Goal: Task Accomplishment & Management: Manage account settings

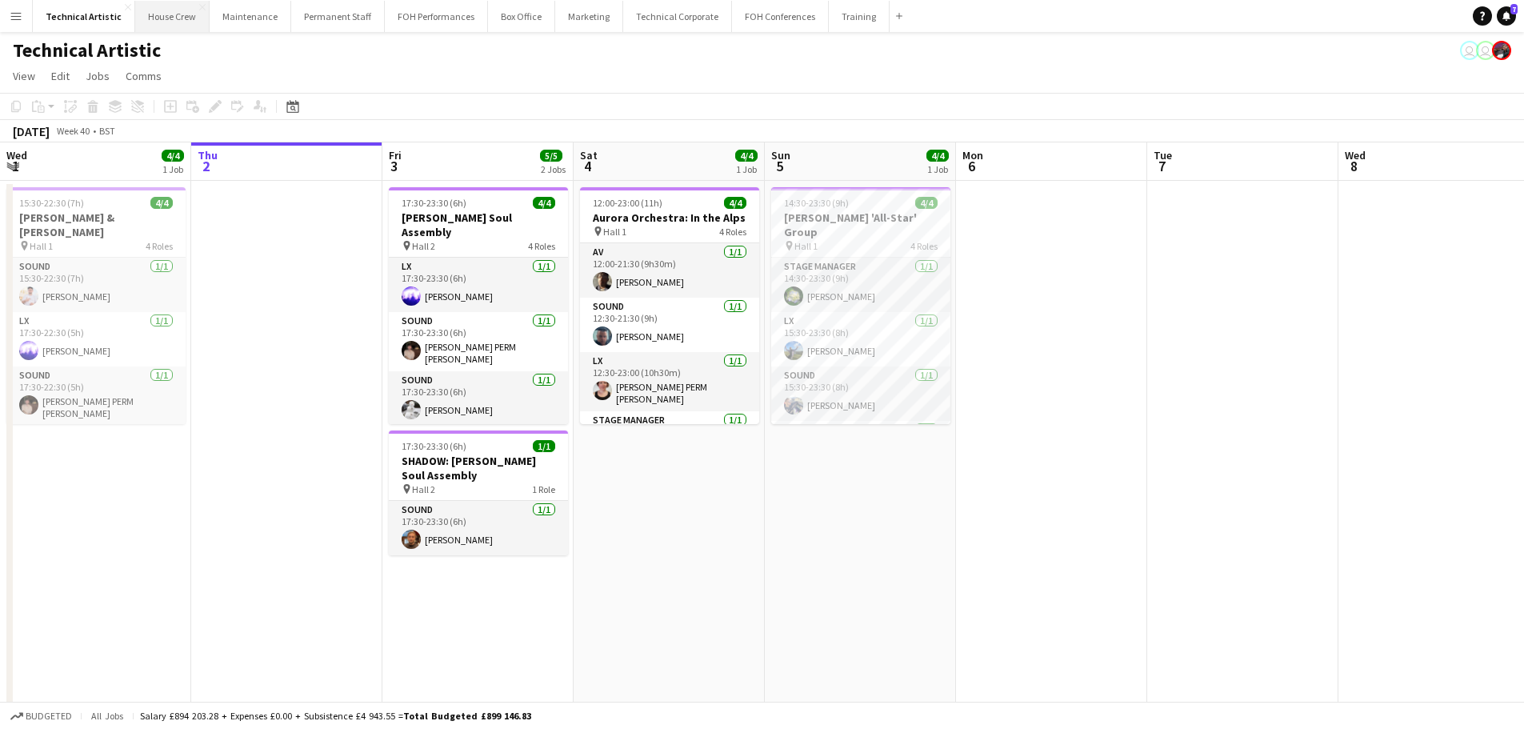
click at [187, 18] on button "House Crew Close" at bounding box center [172, 16] width 74 height 31
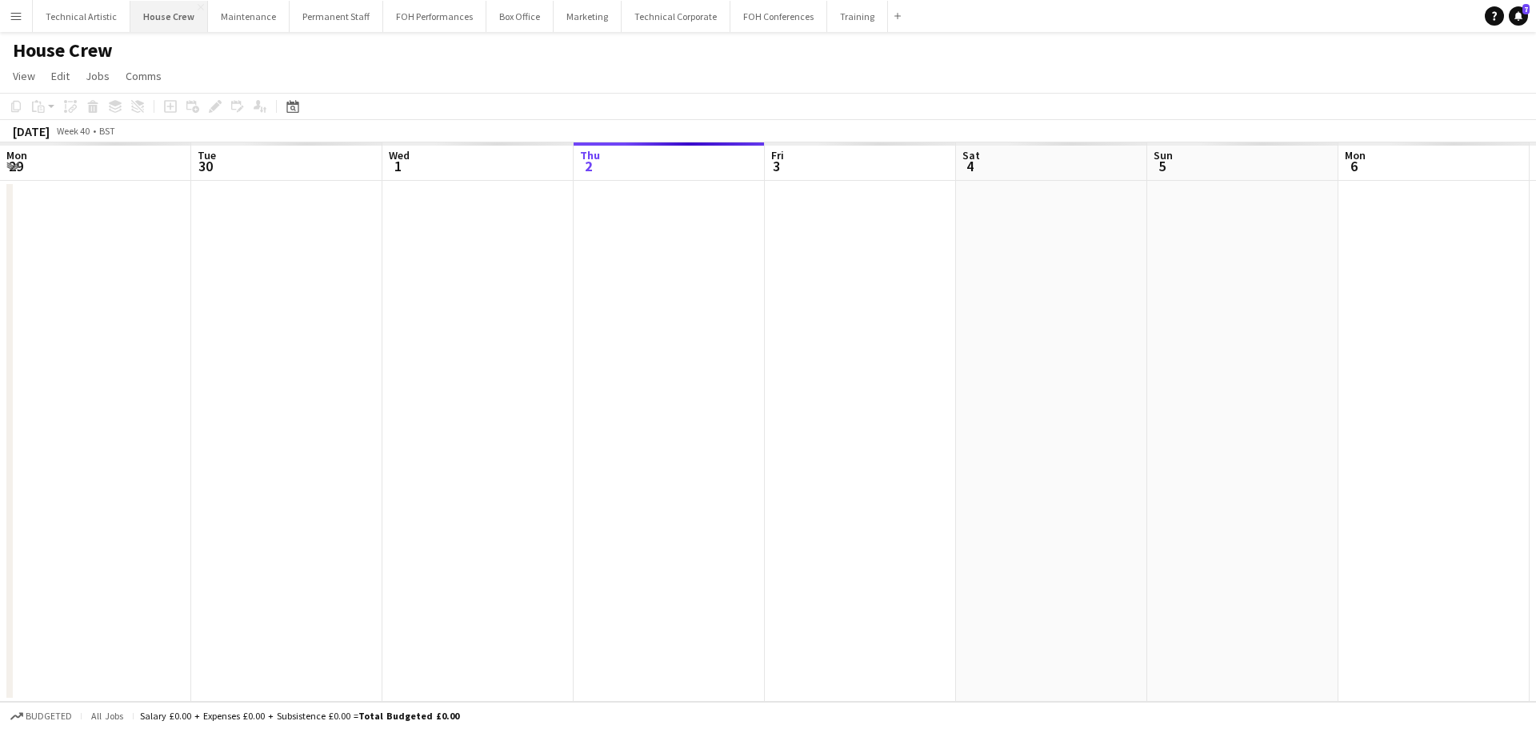
scroll to position [0, 382]
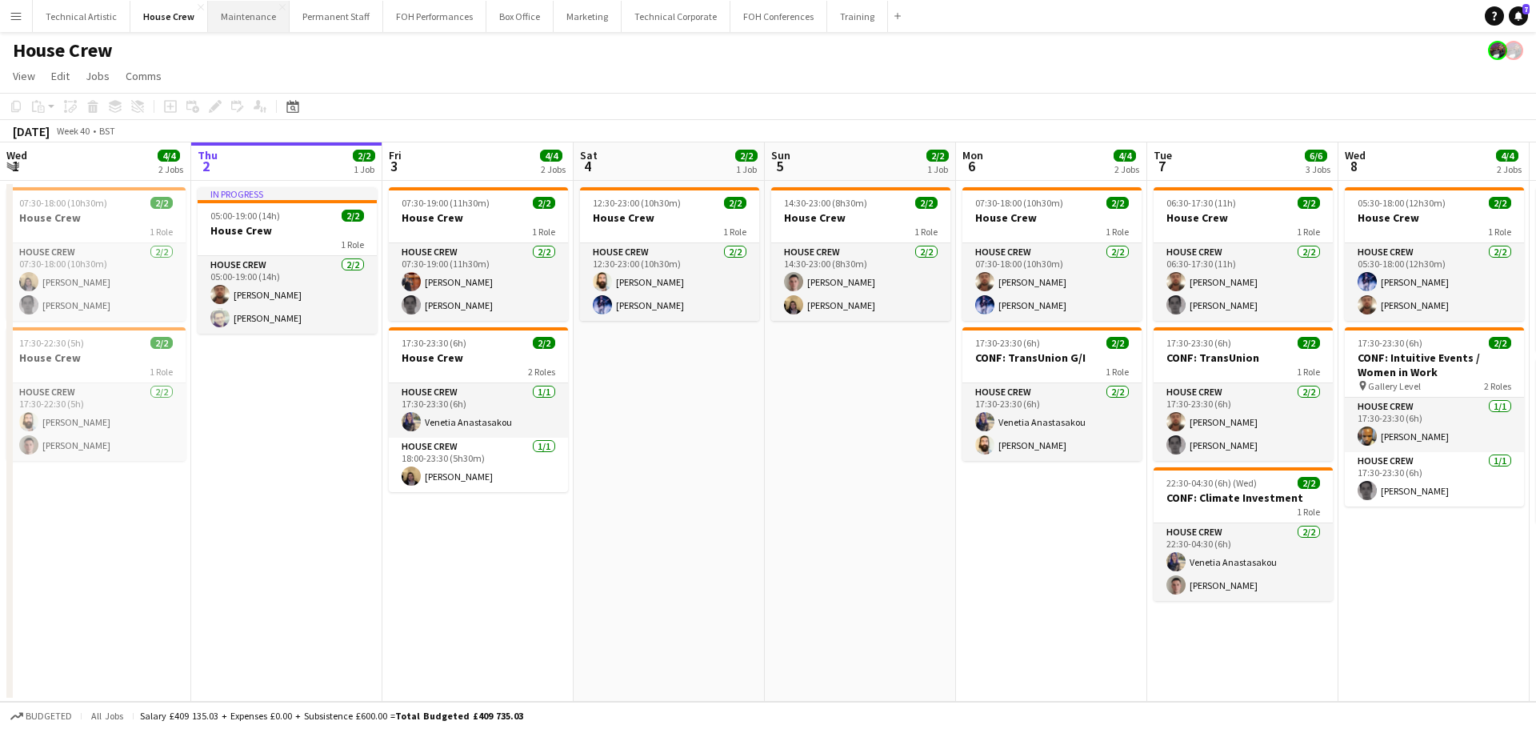
click at [226, 17] on button "Maintenance Close" at bounding box center [249, 16] width 82 height 31
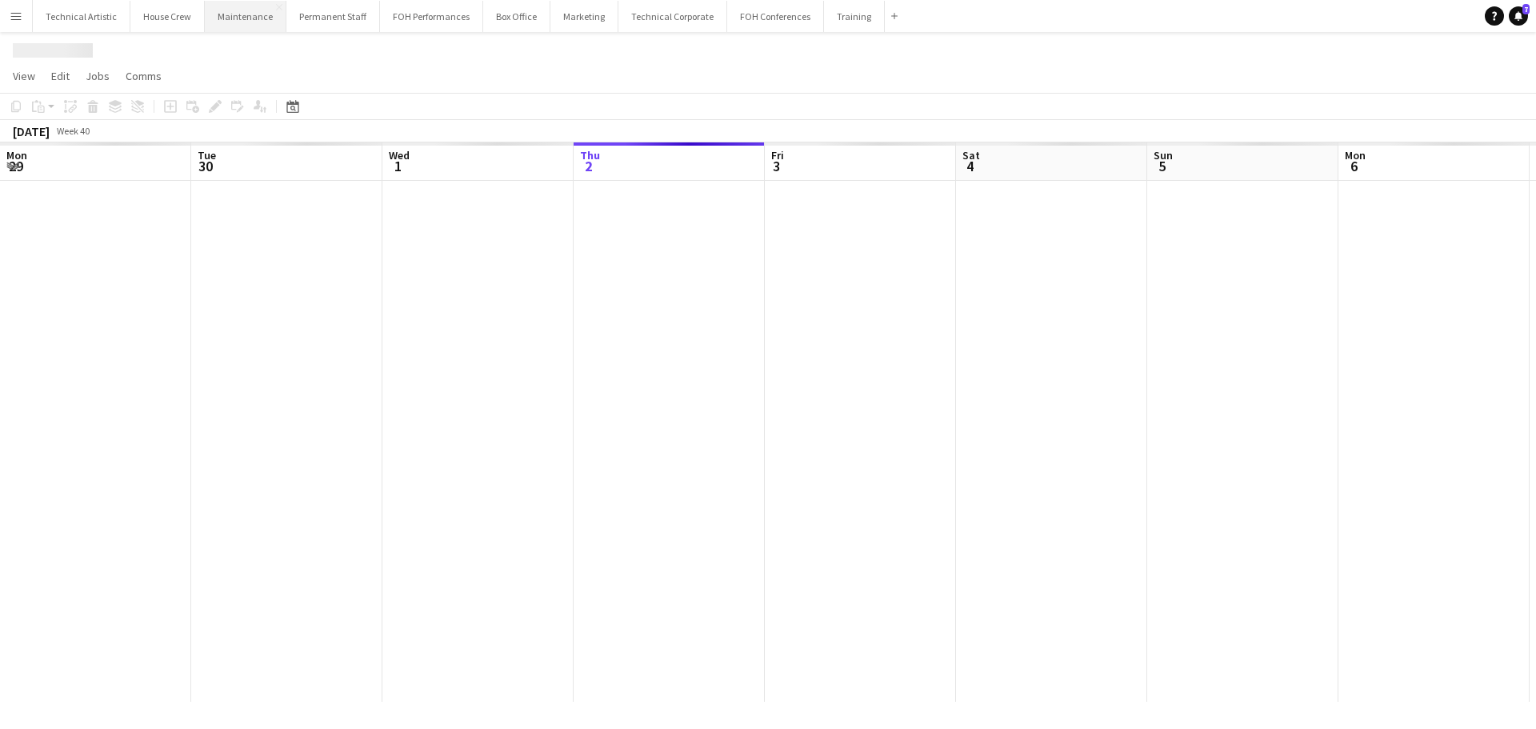
scroll to position [0, 382]
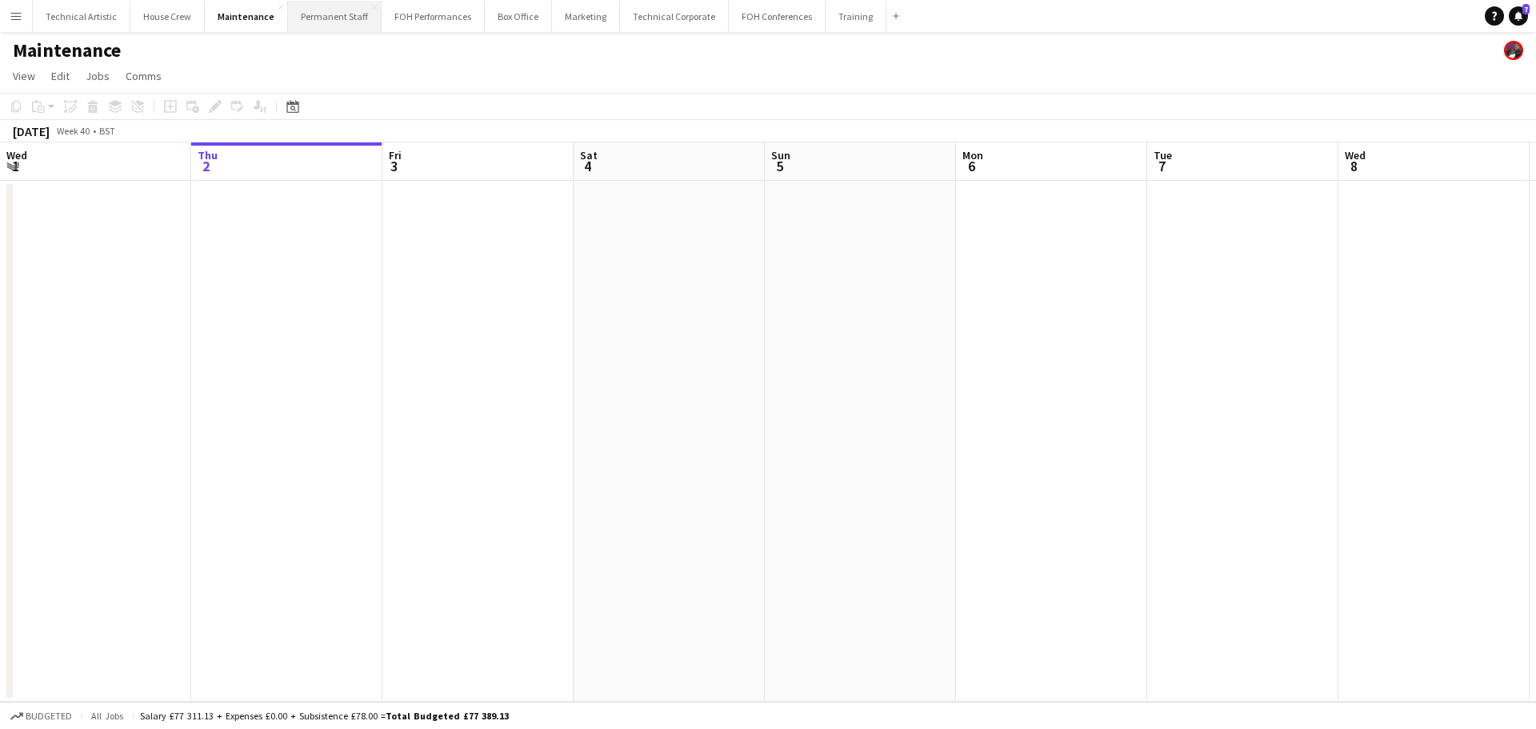
click at [298, 21] on button "Permanent Staff Close" at bounding box center [335, 16] width 94 height 31
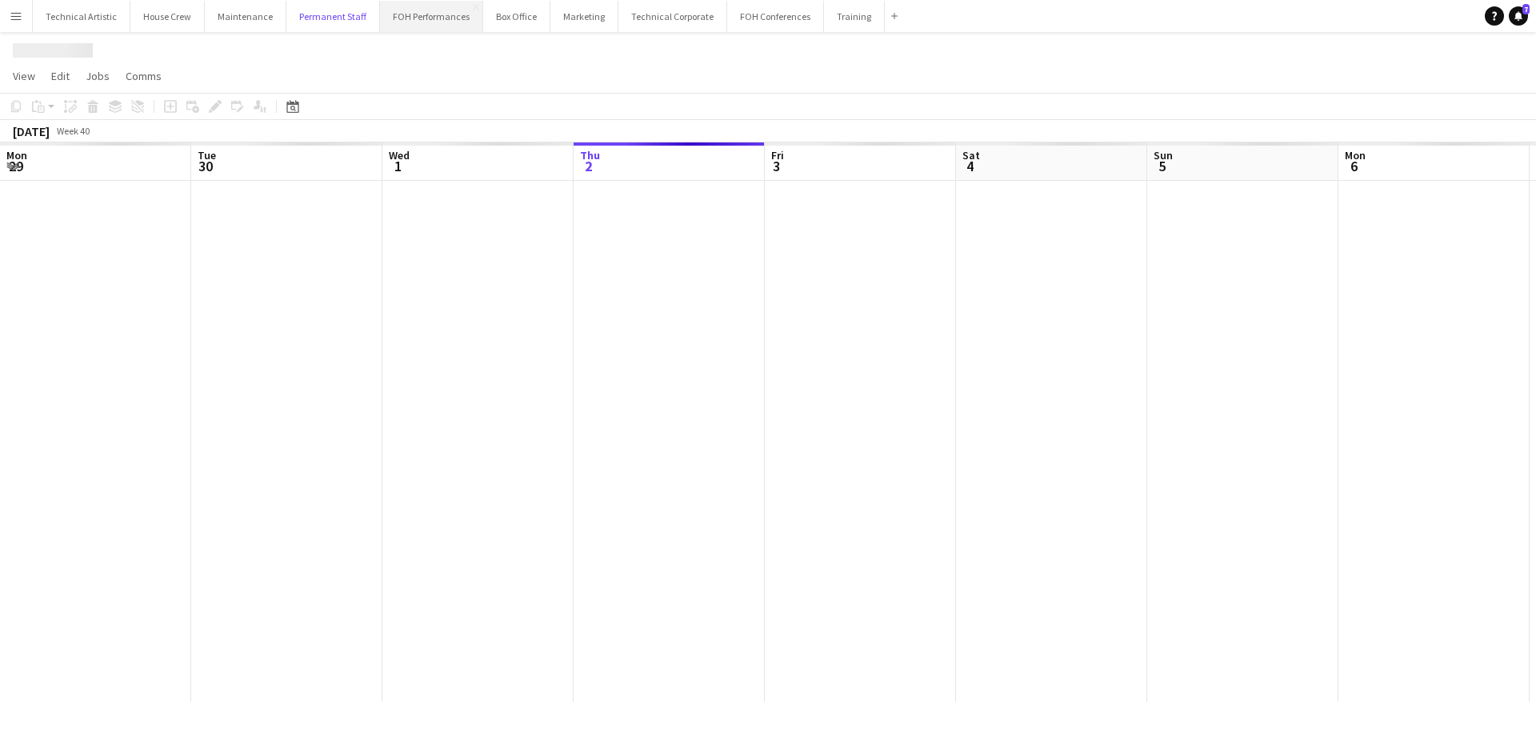
scroll to position [0, 382]
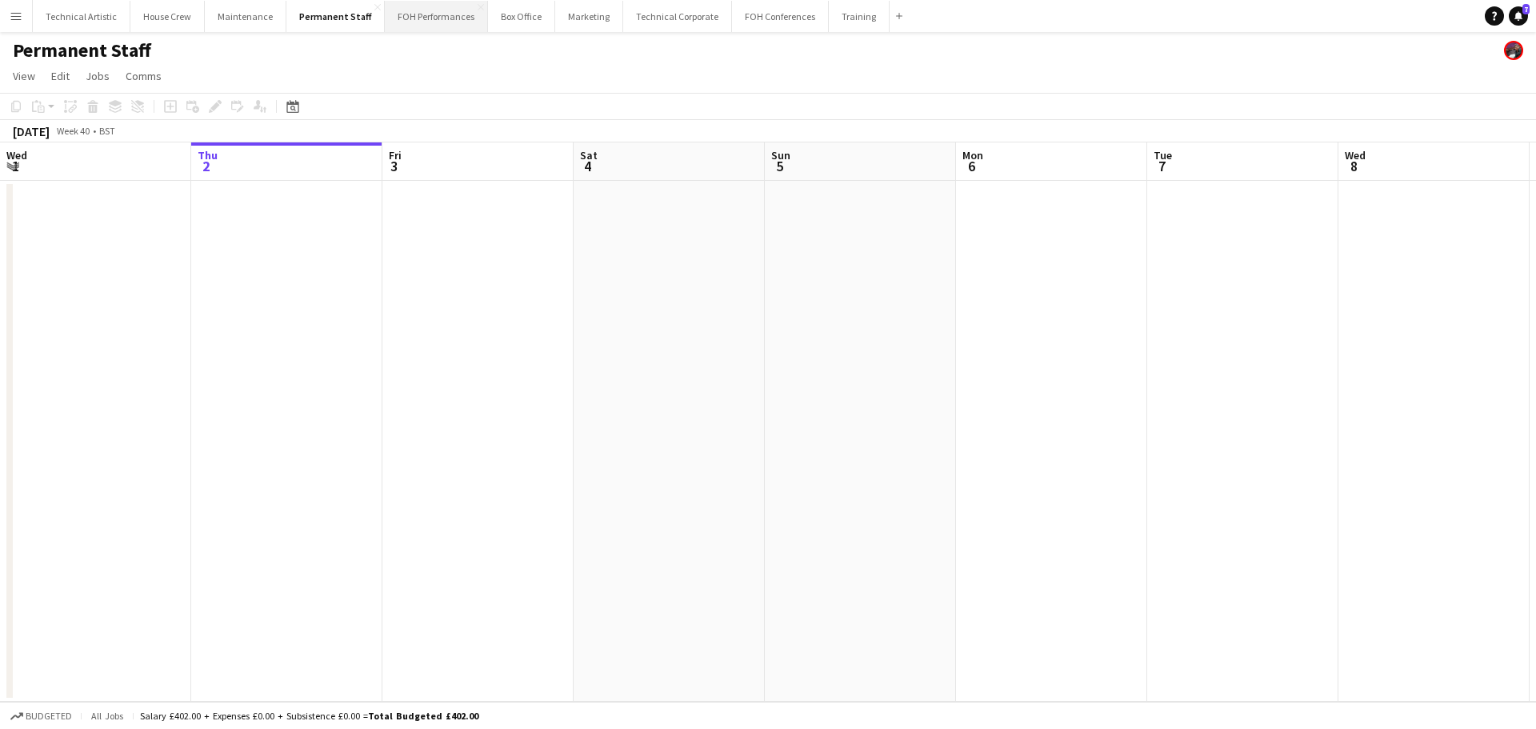
click at [400, 20] on button "FOH Performances Close" at bounding box center [436, 16] width 103 height 31
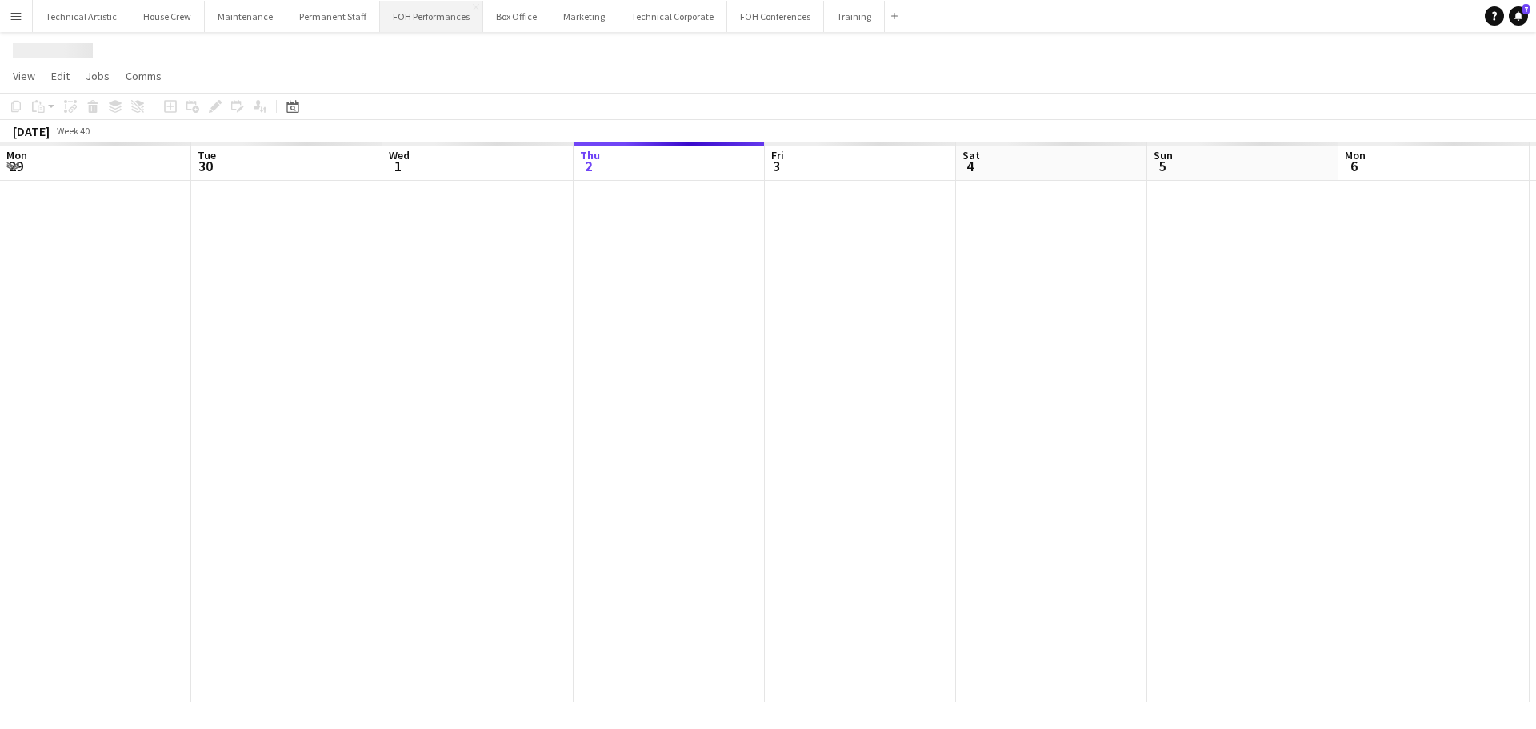
scroll to position [0, 382]
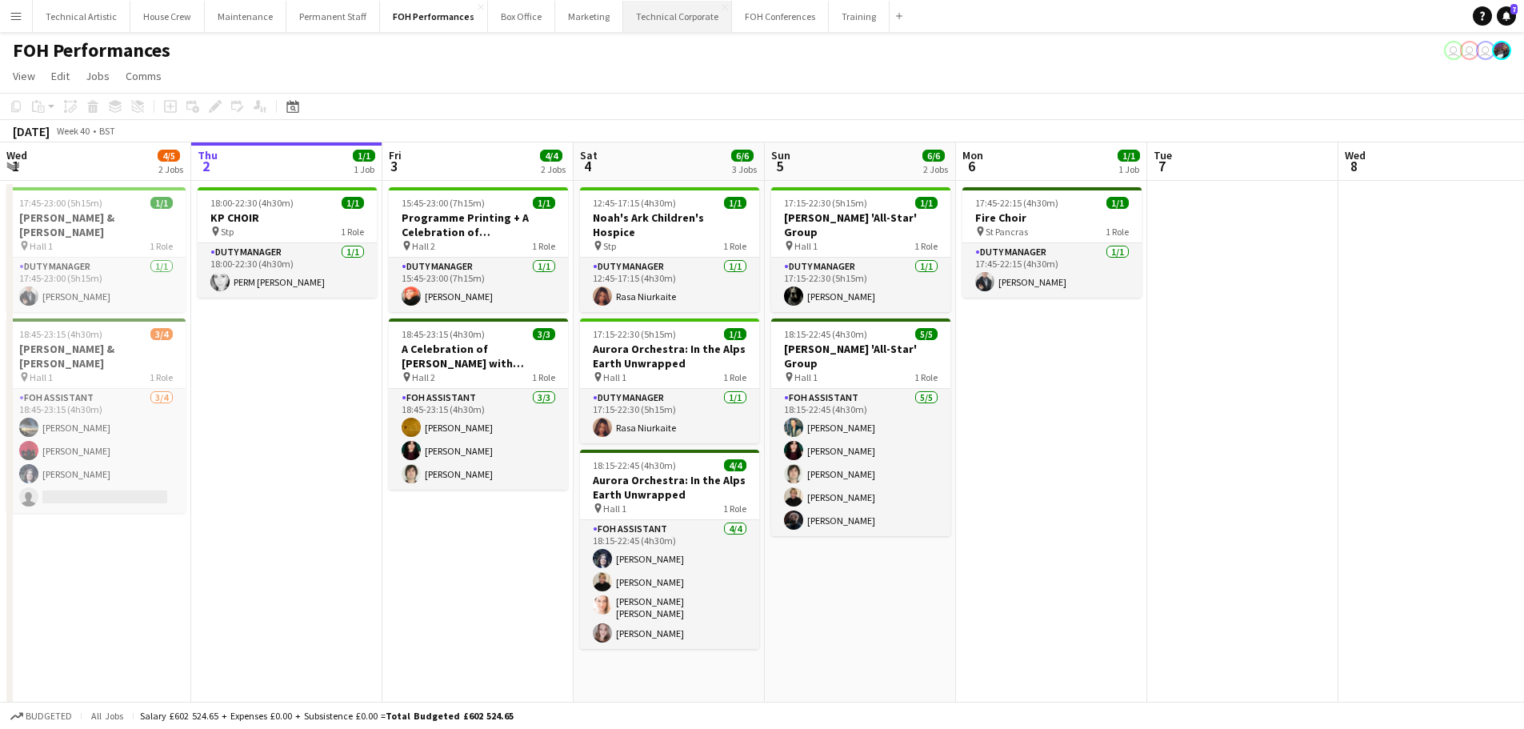
click at [640, 26] on button "Technical Corporate Close" at bounding box center [677, 16] width 109 height 31
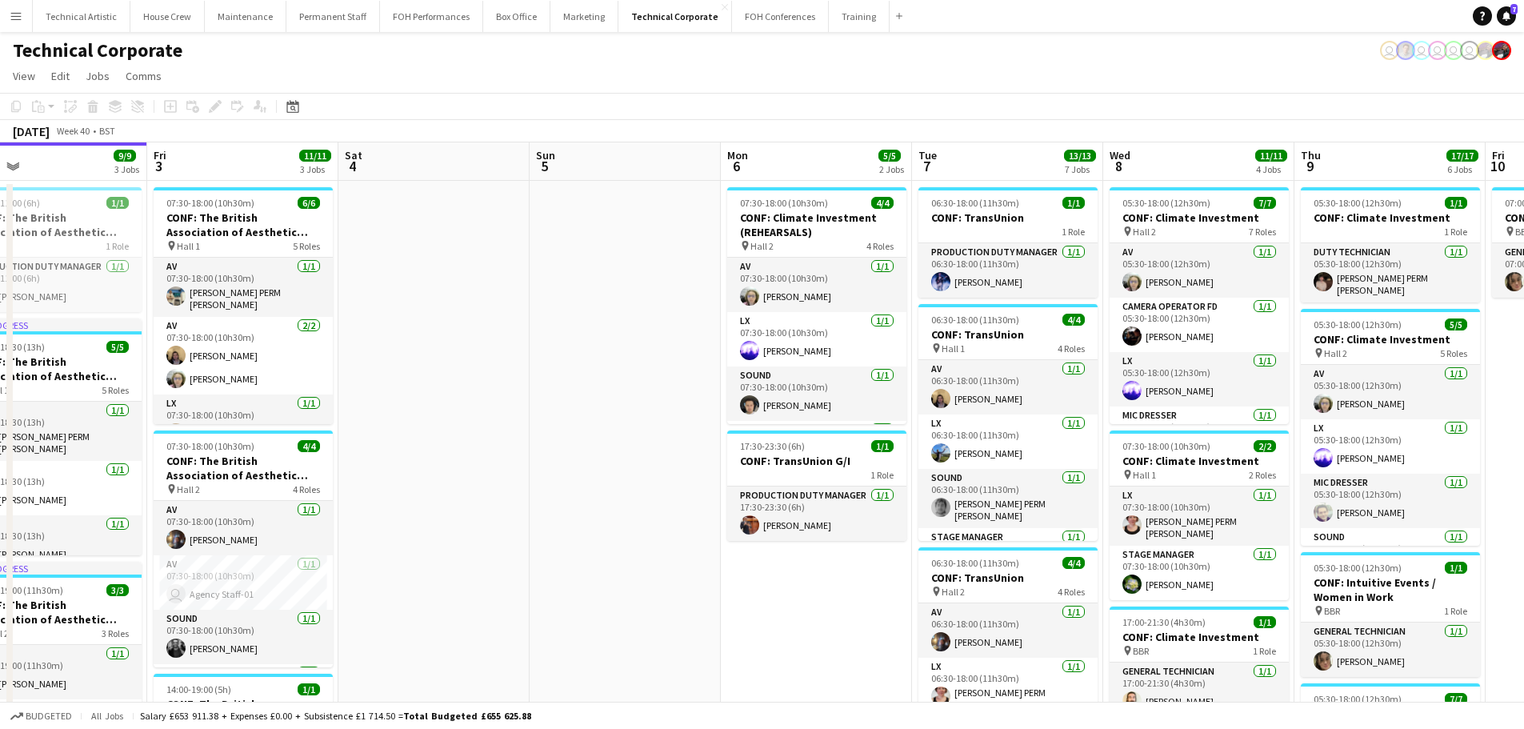
scroll to position [0, 519]
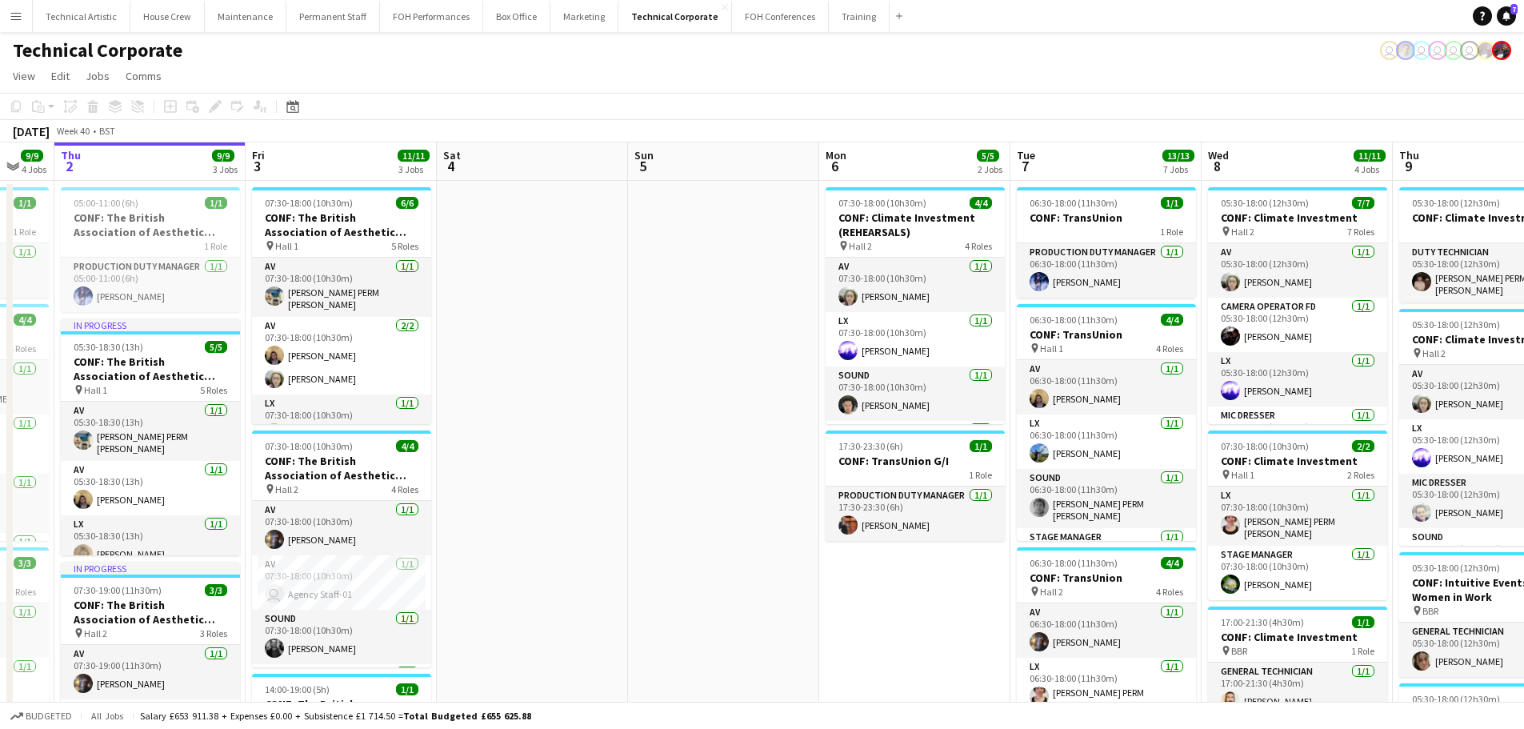
drag, startPoint x: 734, startPoint y: 301, endPoint x: 294, endPoint y: 247, distance: 443.2
click at [294, 247] on app-calendar-viewport "Mon 29 1/1 1 Job Tue 30 9/9 3 Jobs Wed 1 9/9 4 Jobs Thu 2 9/9 3 Jobs Fri 3 11/1…" at bounding box center [762, 723] width 1524 height 1162
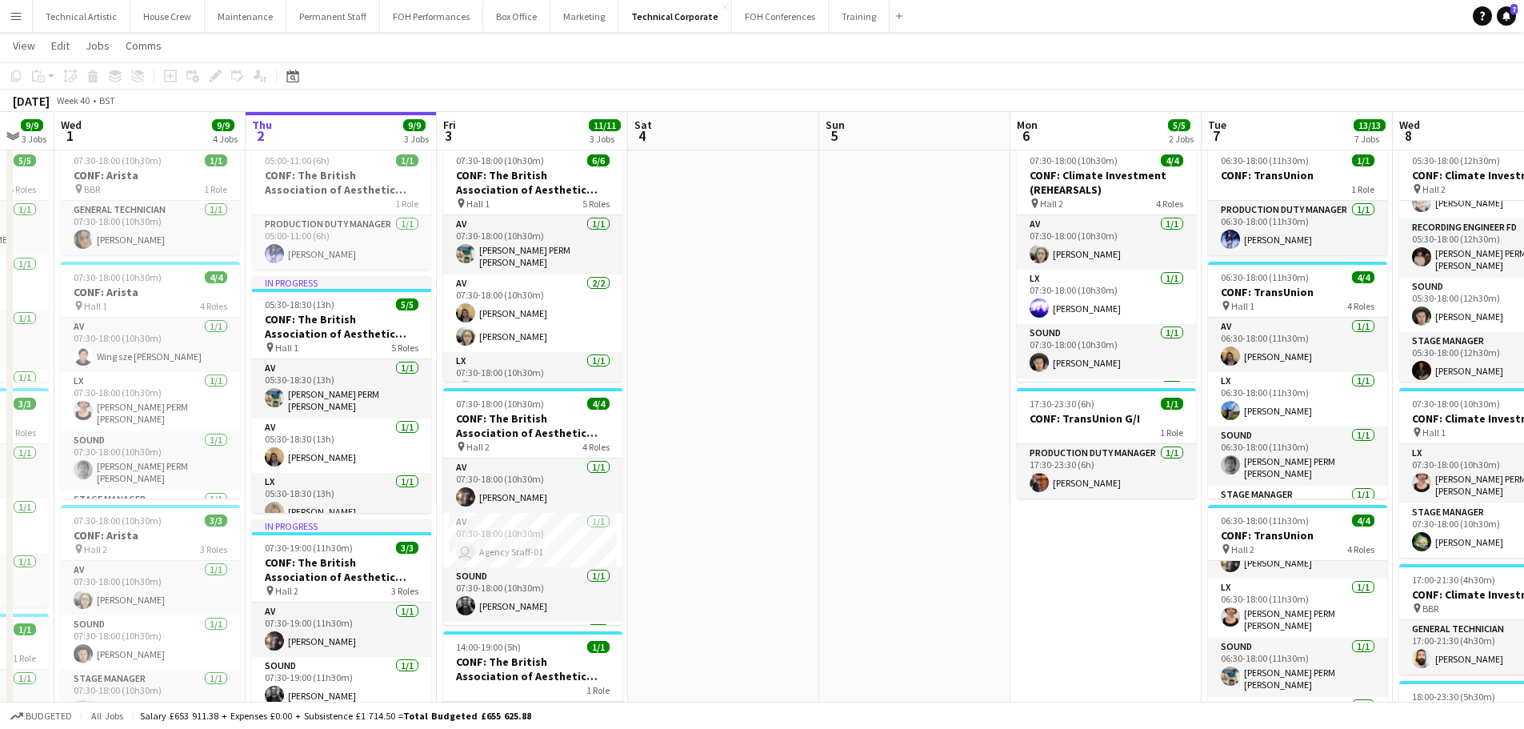
scroll to position [0, 501]
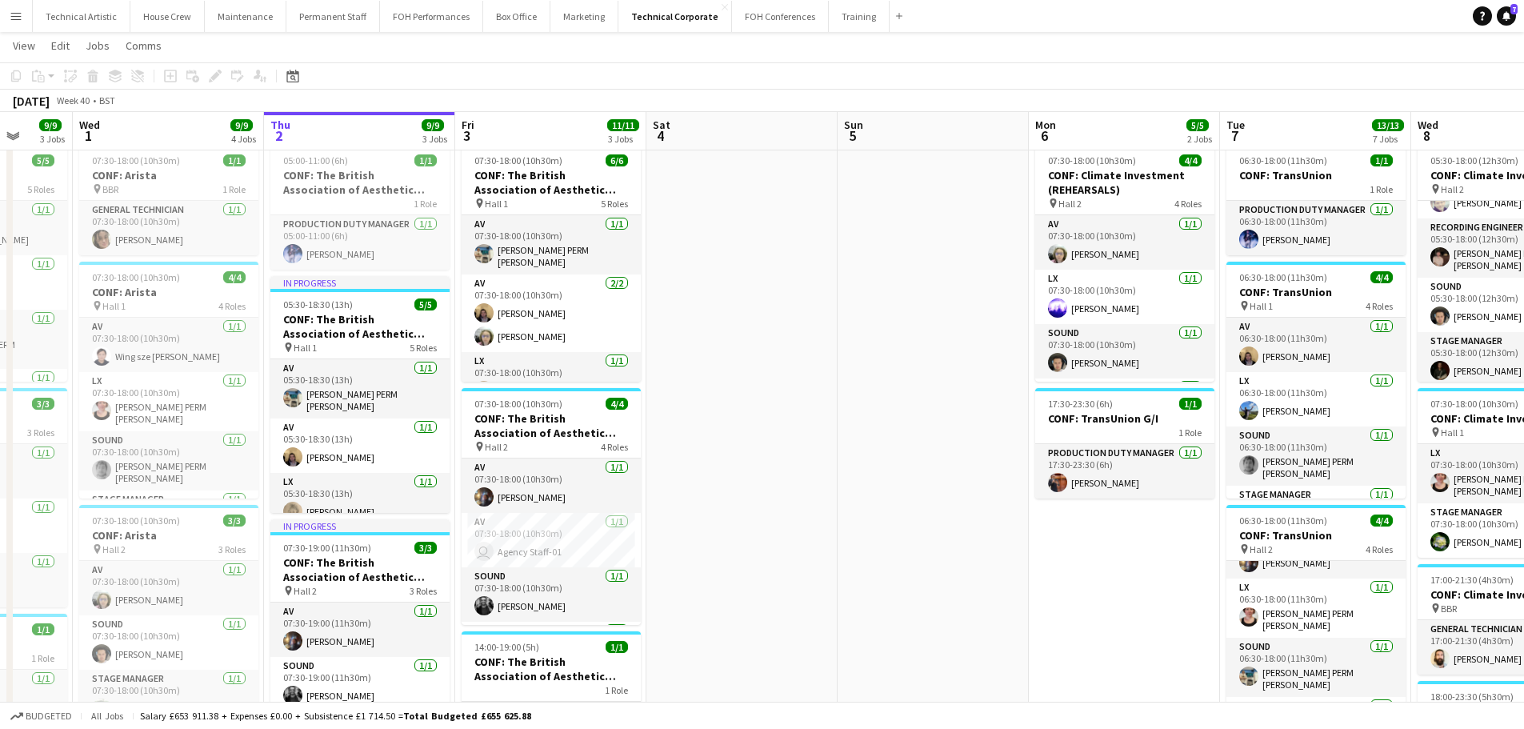
drag, startPoint x: 294, startPoint y: 514, endPoint x: 886, endPoint y: 539, distance: 592.5
click at [886, 539] on app-calendar-viewport "Sun 28 Mon 29 1/1 1 Job Tue 30 9/9 3 Jobs Wed 1 9/9 4 Jobs Thu 2 9/9 3 Jobs Fri…" at bounding box center [762, 642] width 1524 height 1240
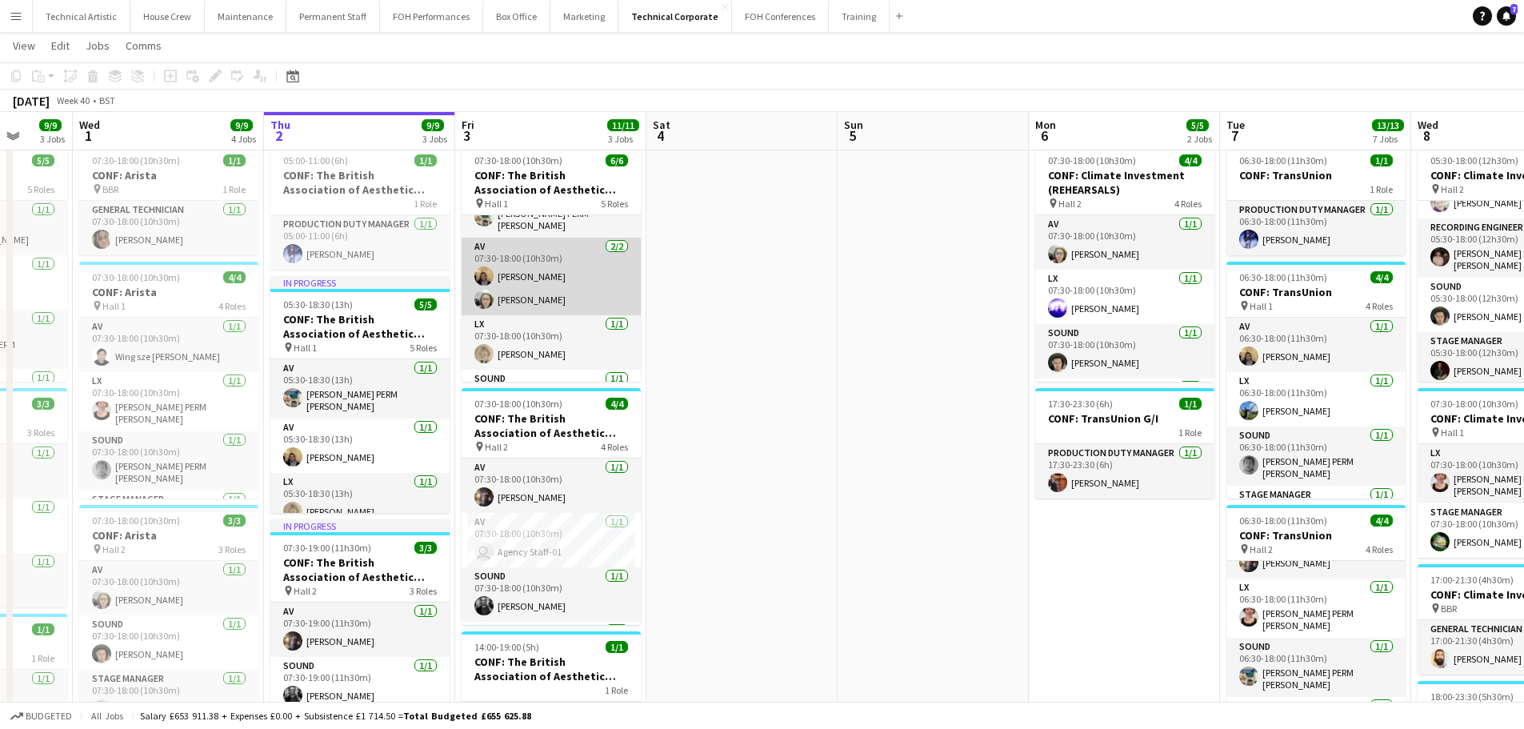
scroll to position [0, 0]
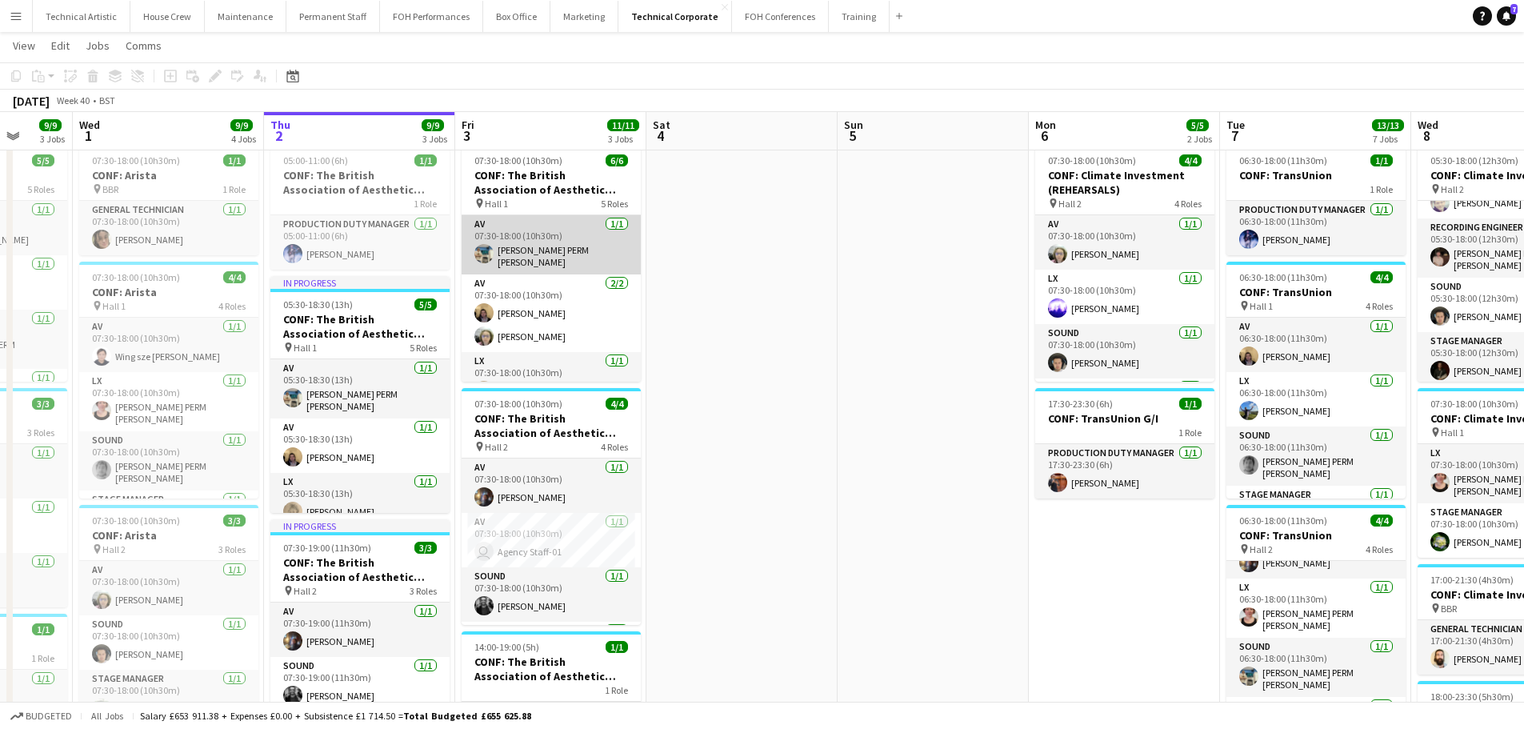
click at [560, 242] on app-card-role "AV [DATE] 07:30-18:00 (10h30m) [PERSON_NAME] PERM [PERSON_NAME]" at bounding box center [551, 244] width 179 height 59
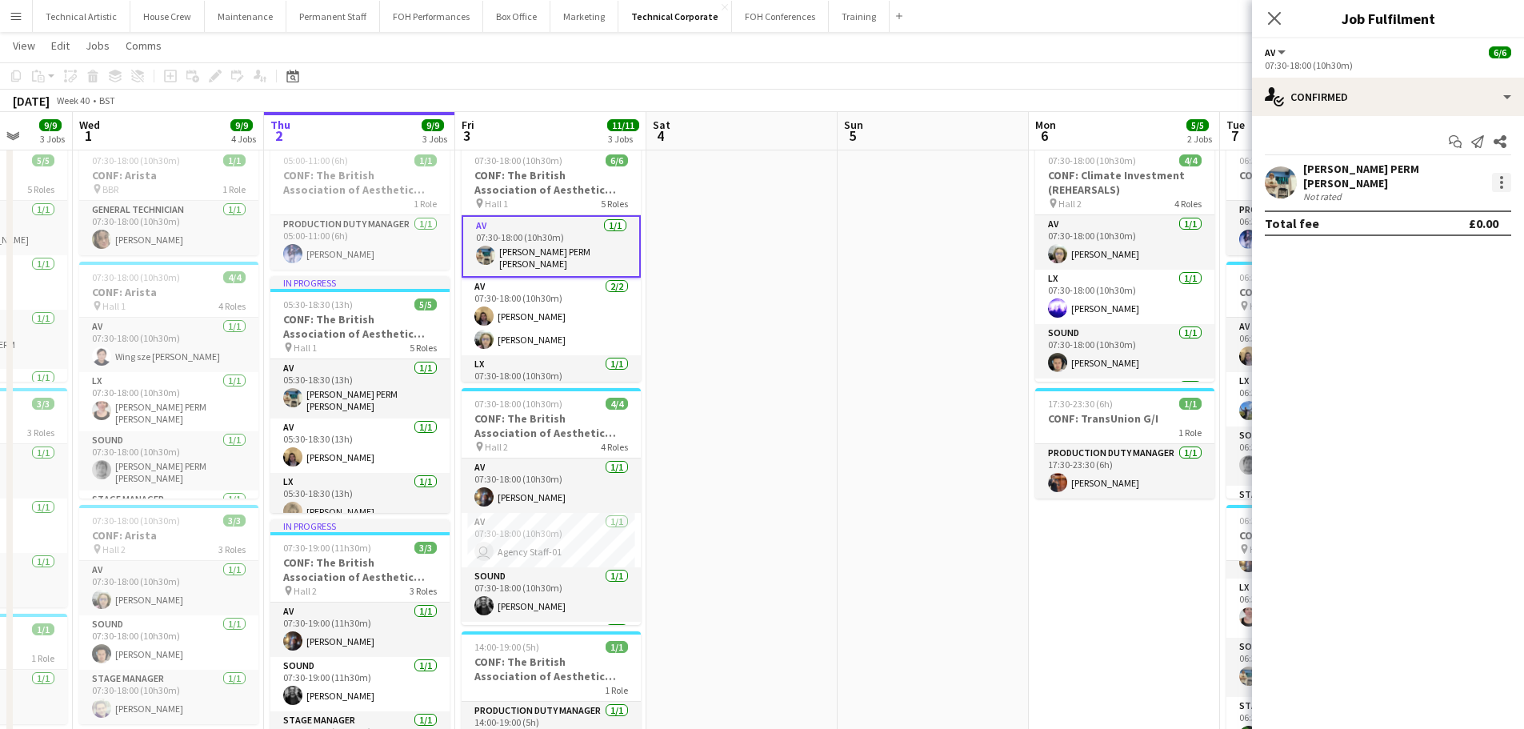
click at [1498, 173] on div at bounding box center [1501, 182] width 19 height 19
click at [1428, 352] on button "Remove" at bounding box center [1448, 361] width 125 height 38
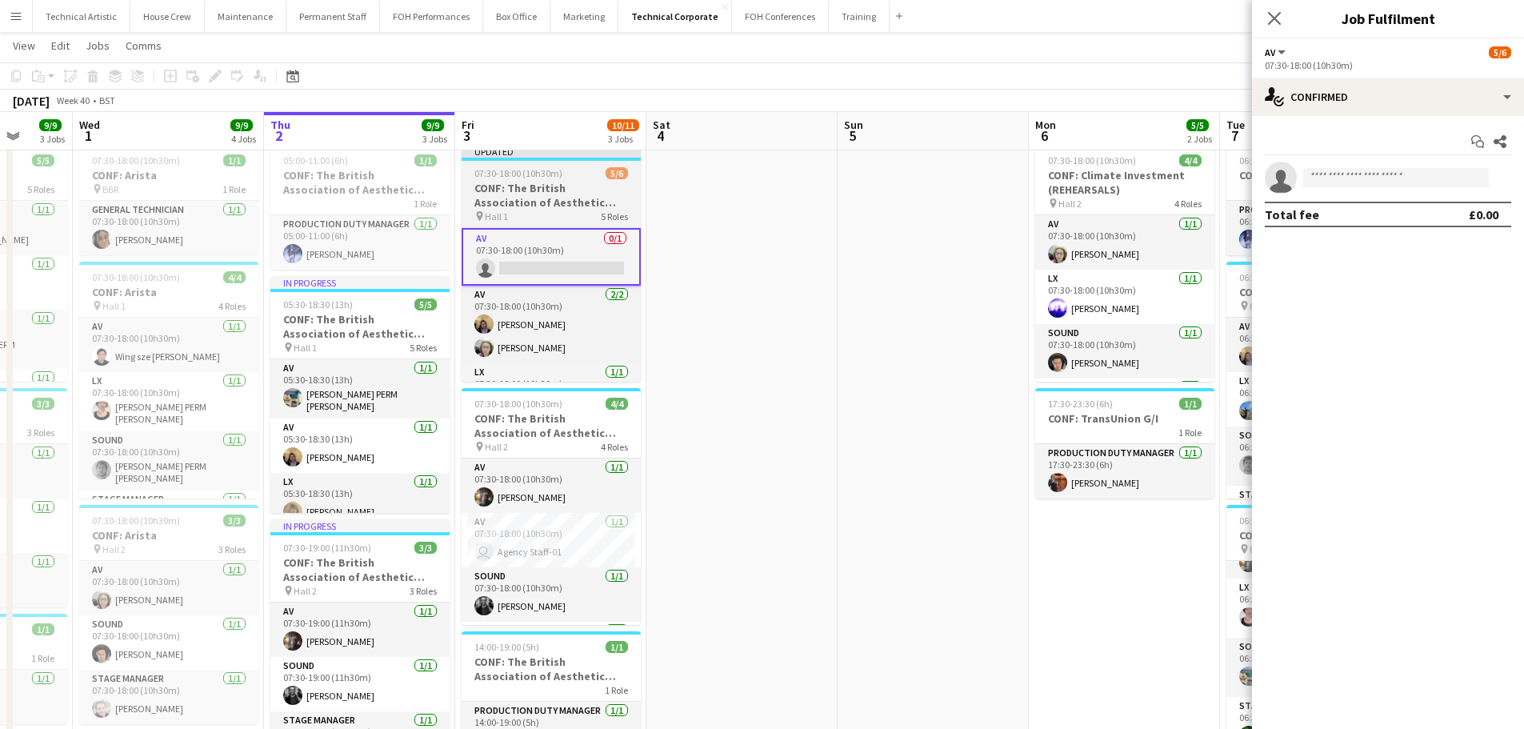
click at [522, 197] on h3 "CONF: The British Association of Aesthetic Plastic Surgeons" at bounding box center [551, 195] width 179 height 29
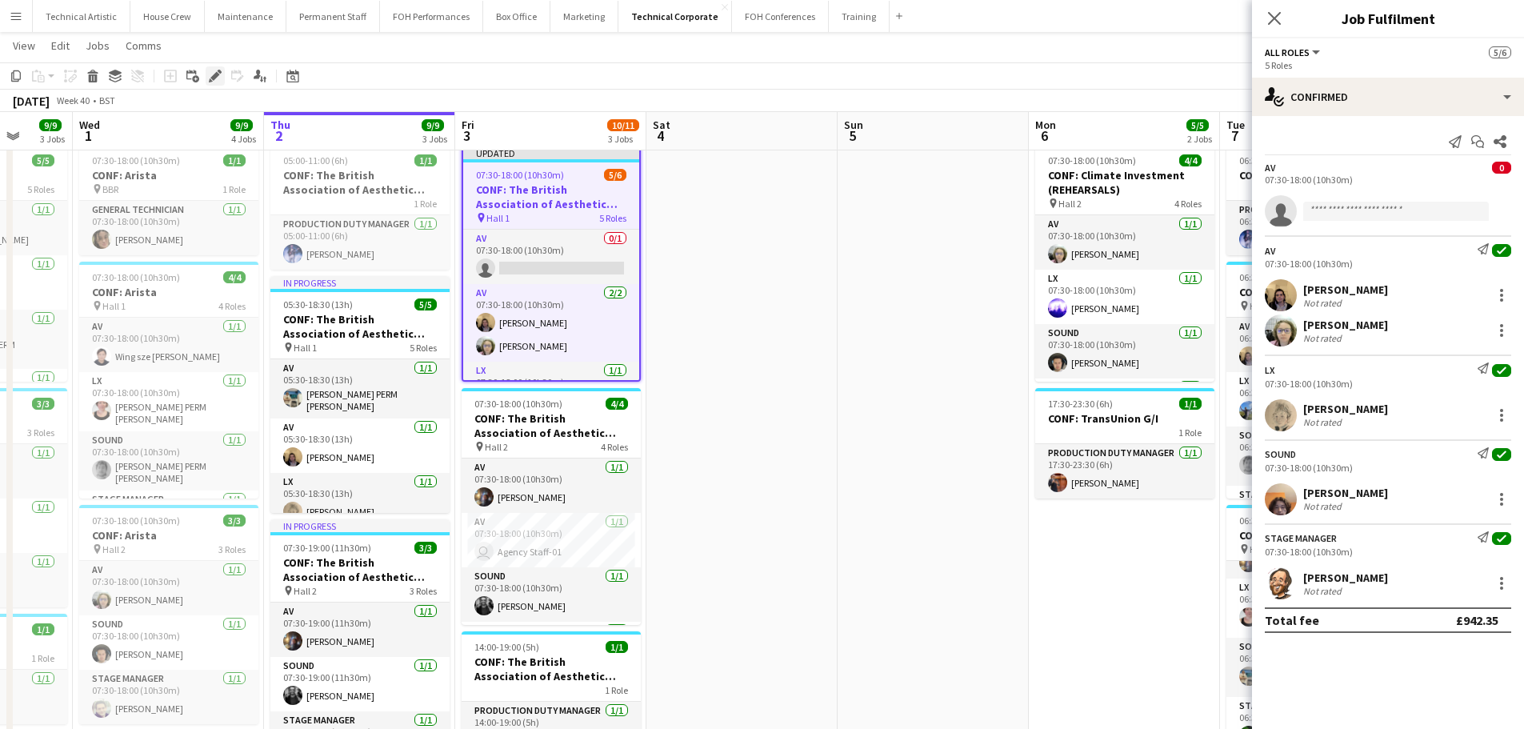
click at [208, 80] on div "Edit" at bounding box center [215, 75] width 19 height 19
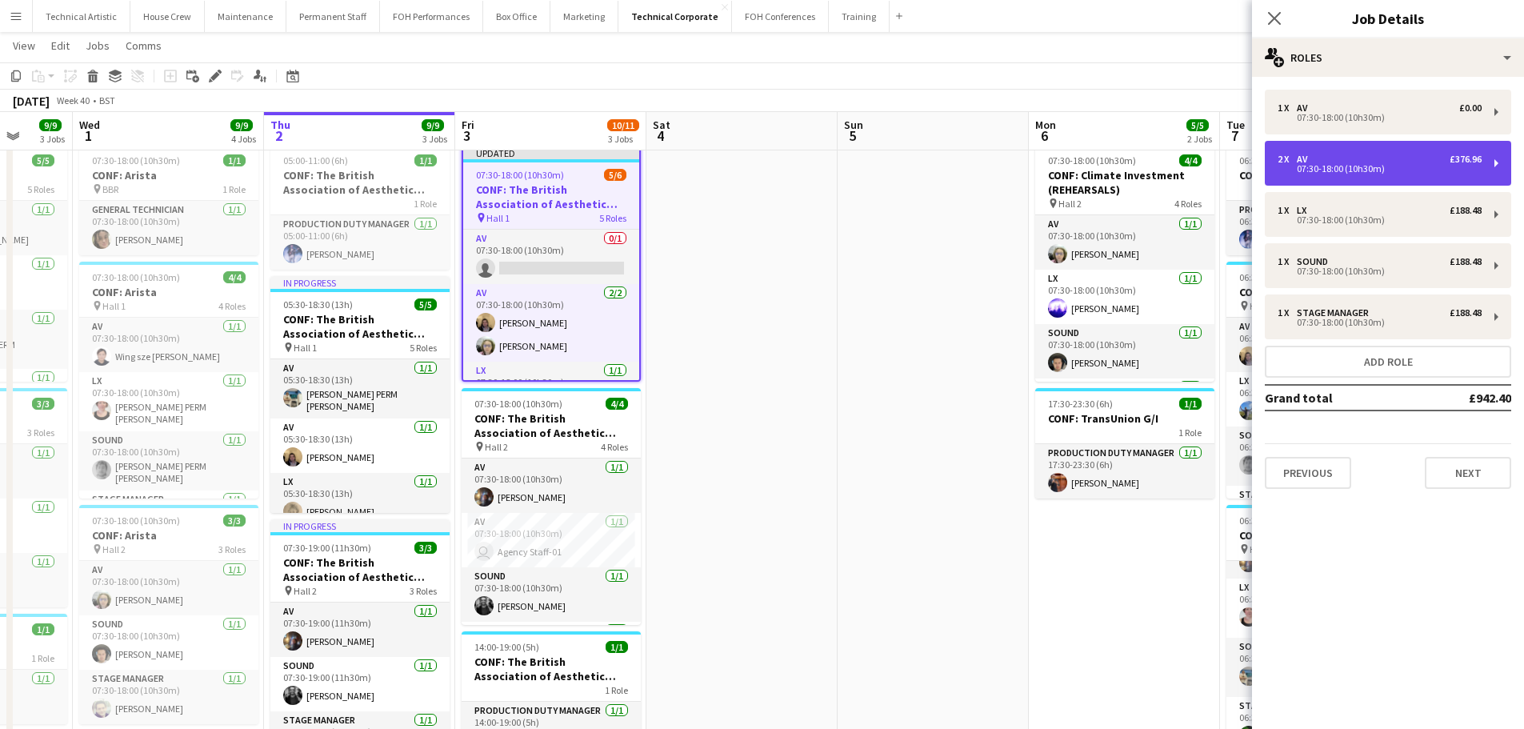
click at [1407, 162] on div "2 x AV £376.96" at bounding box center [1380, 159] width 204 height 11
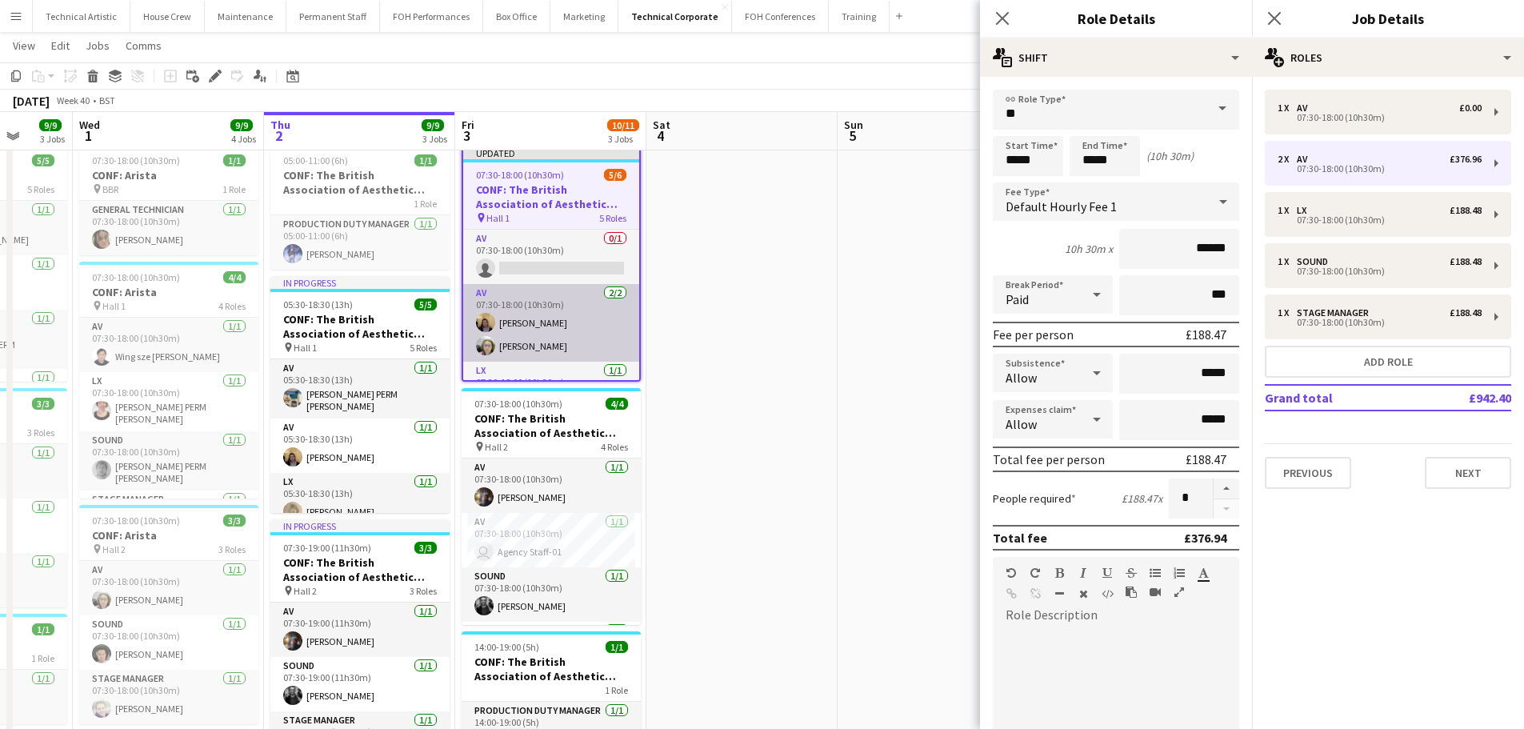
click at [542, 327] on app-card-role "AV [DATE] 07:30-18:00 (10h30m) [PERSON_NAME] [PERSON_NAME]" at bounding box center [551, 323] width 176 height 78
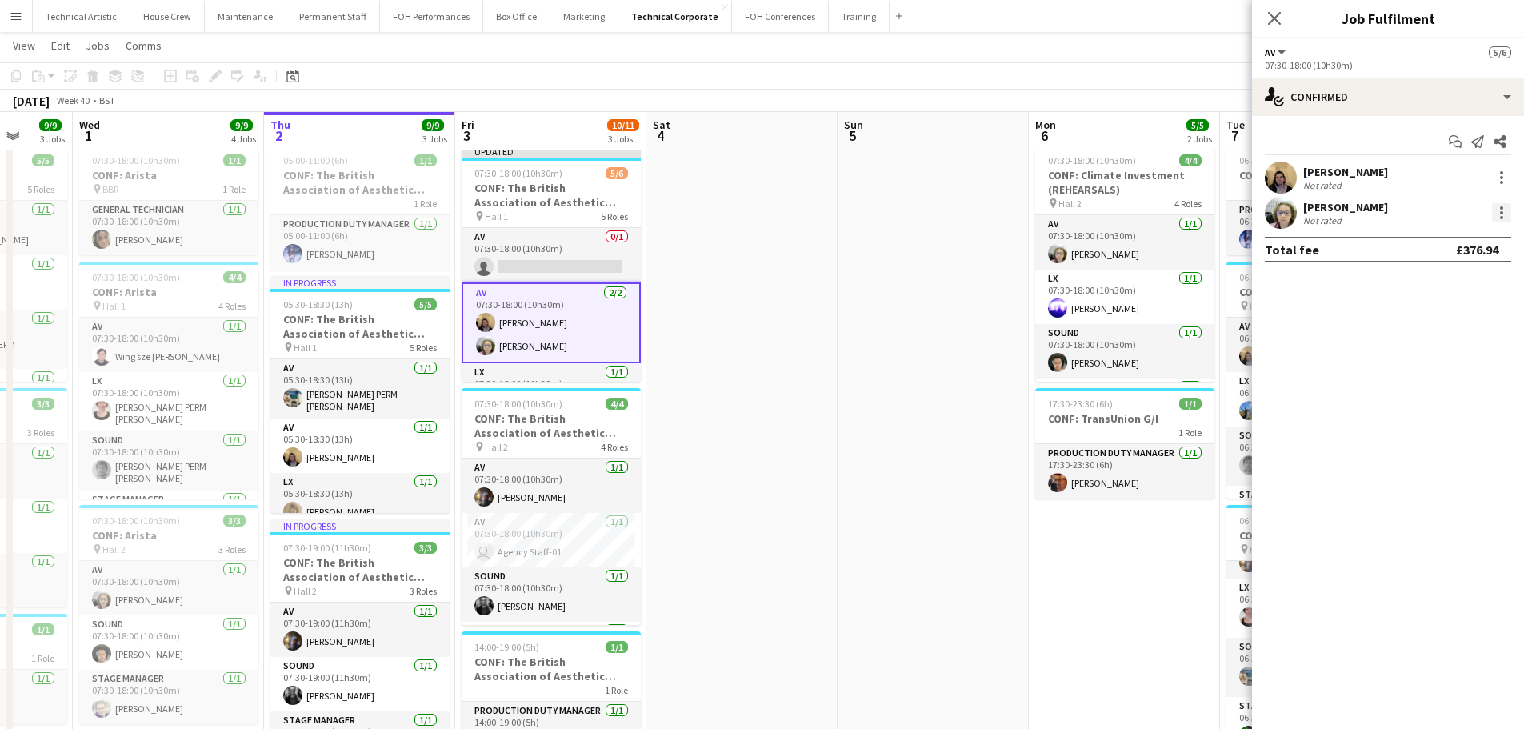
click at [1501, 208] on div at bounding box center [1501, 207] width 3 height 3
click at [1448, 284] on span "Switch crew" at bounding box center [1433, 281] width 68 height 14
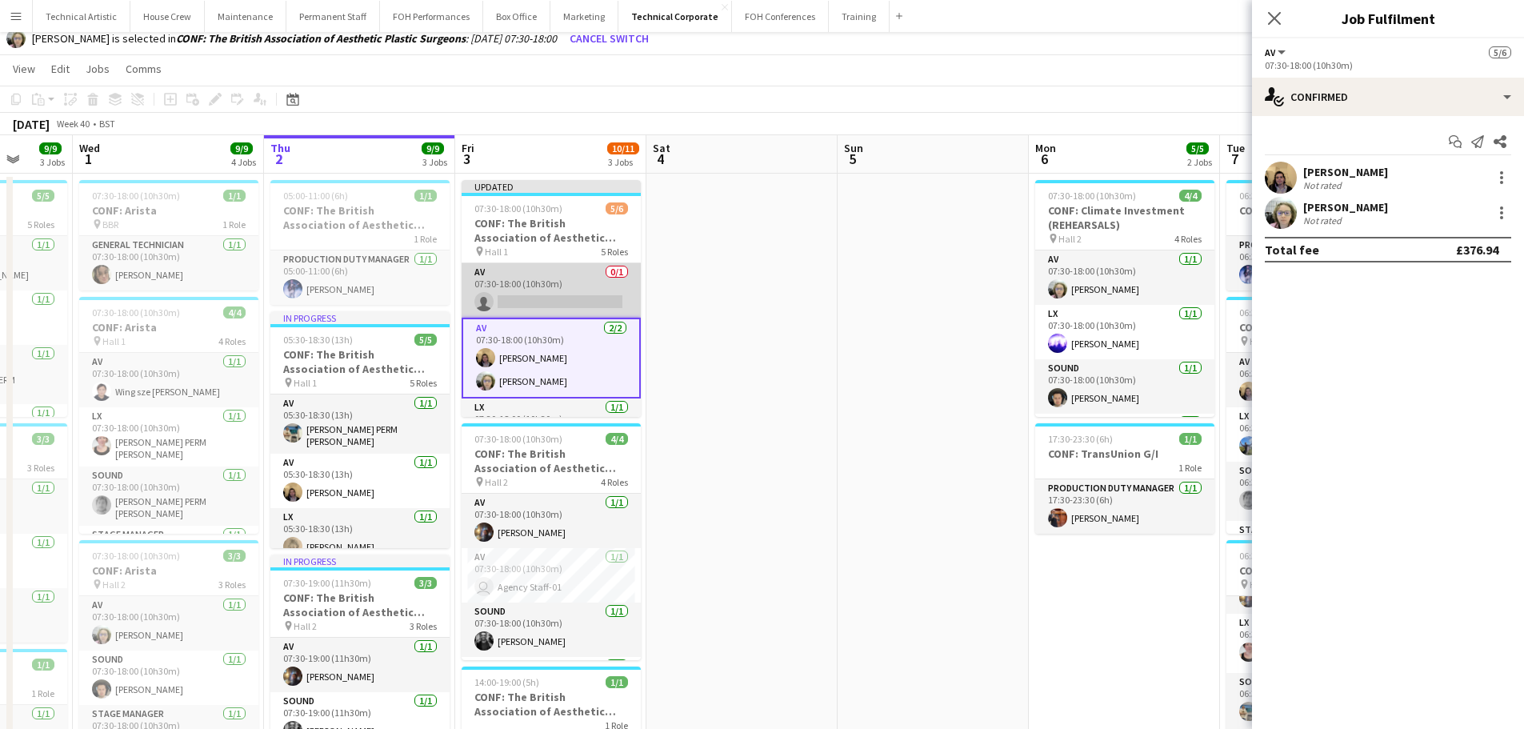
click at [514, 284] on app-card-role "AV 0/1 07:30-18:00 (10h30m) single-neutral-actions" at bounding box center [551, 290] width 179 height 54
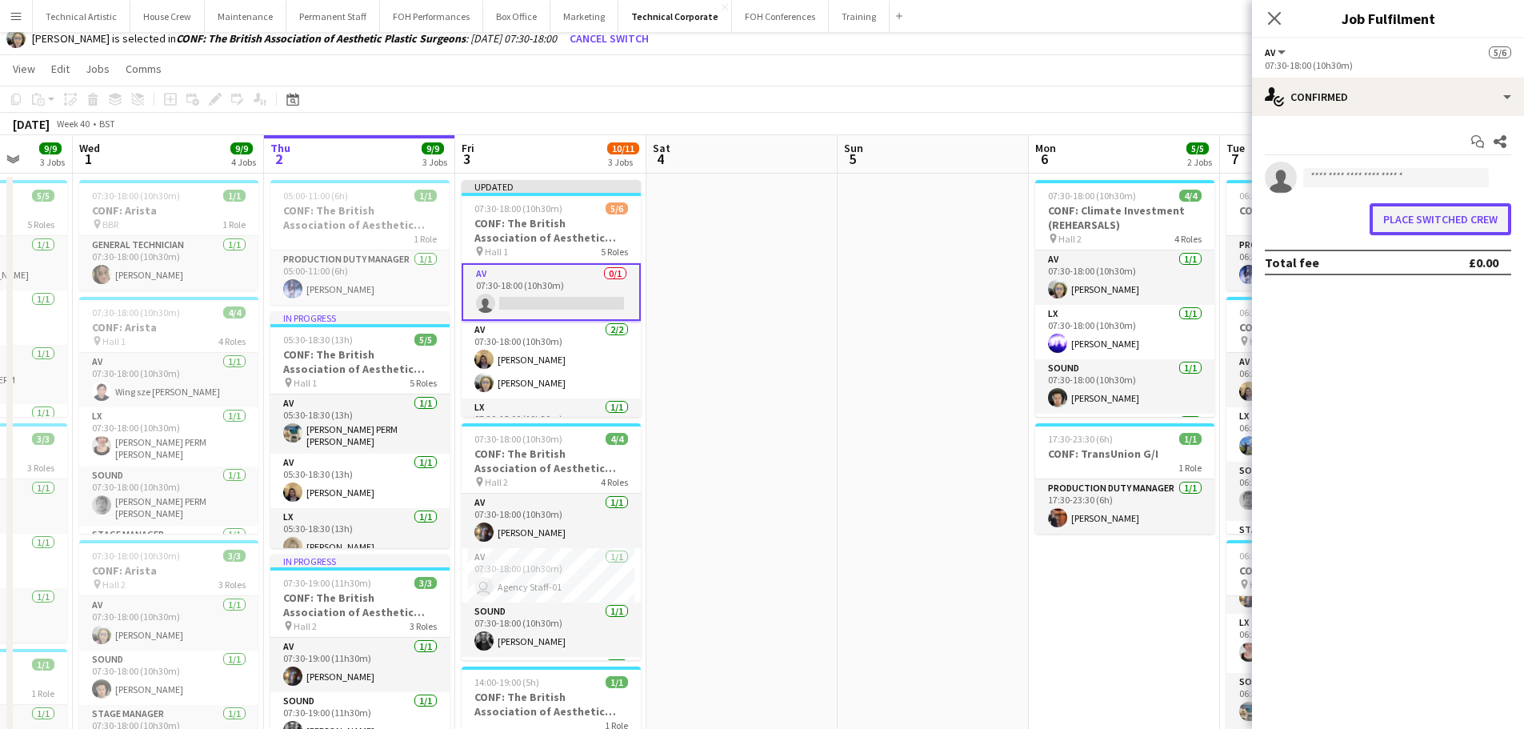
click at [1411, 218] on button "Place switched crew" at bounding box center [1441, 219] width 142 height 32
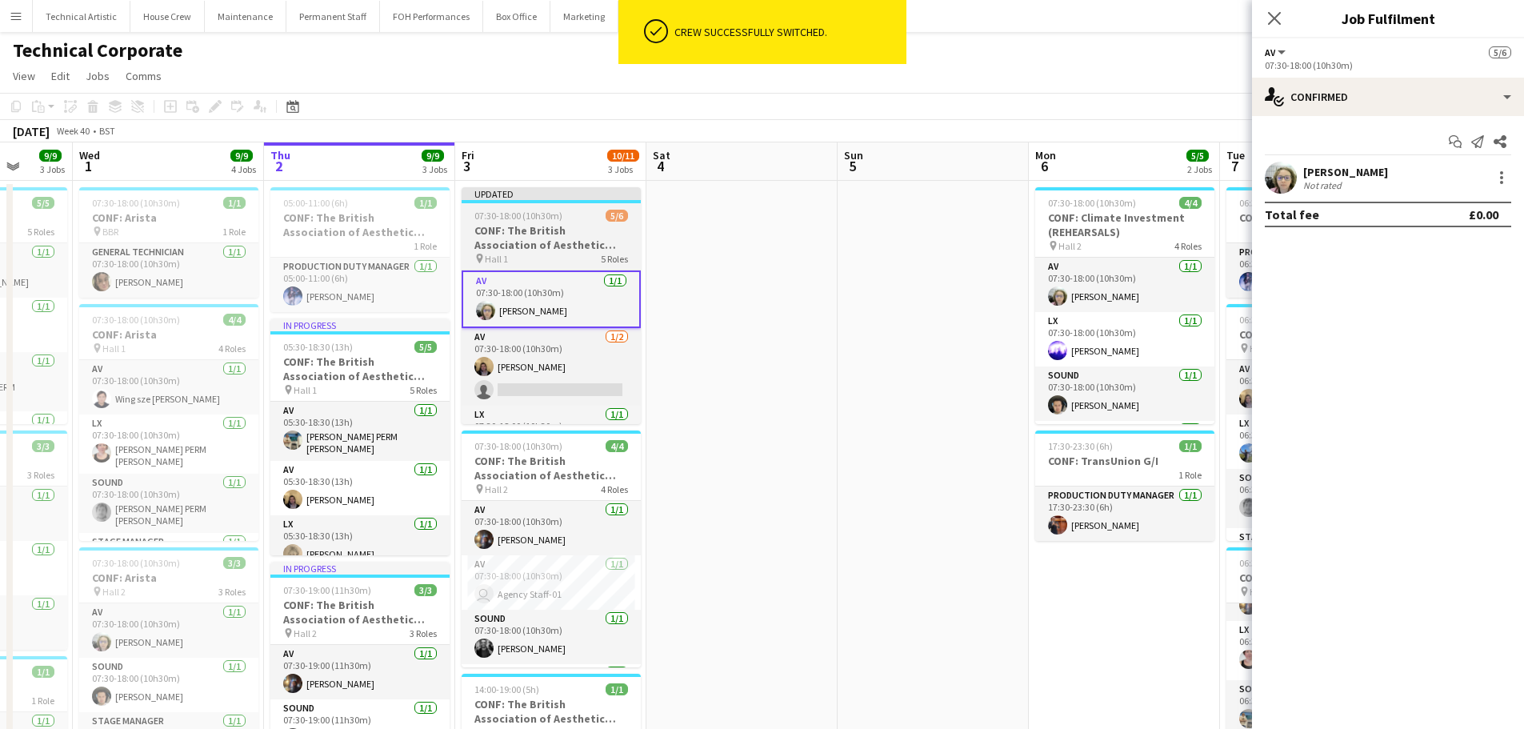
click at [590, 238] on h3 "CONF: The British Association of Aesthetic Plastic Surgeons" at bounding box center [551, 237] width 179 height 29
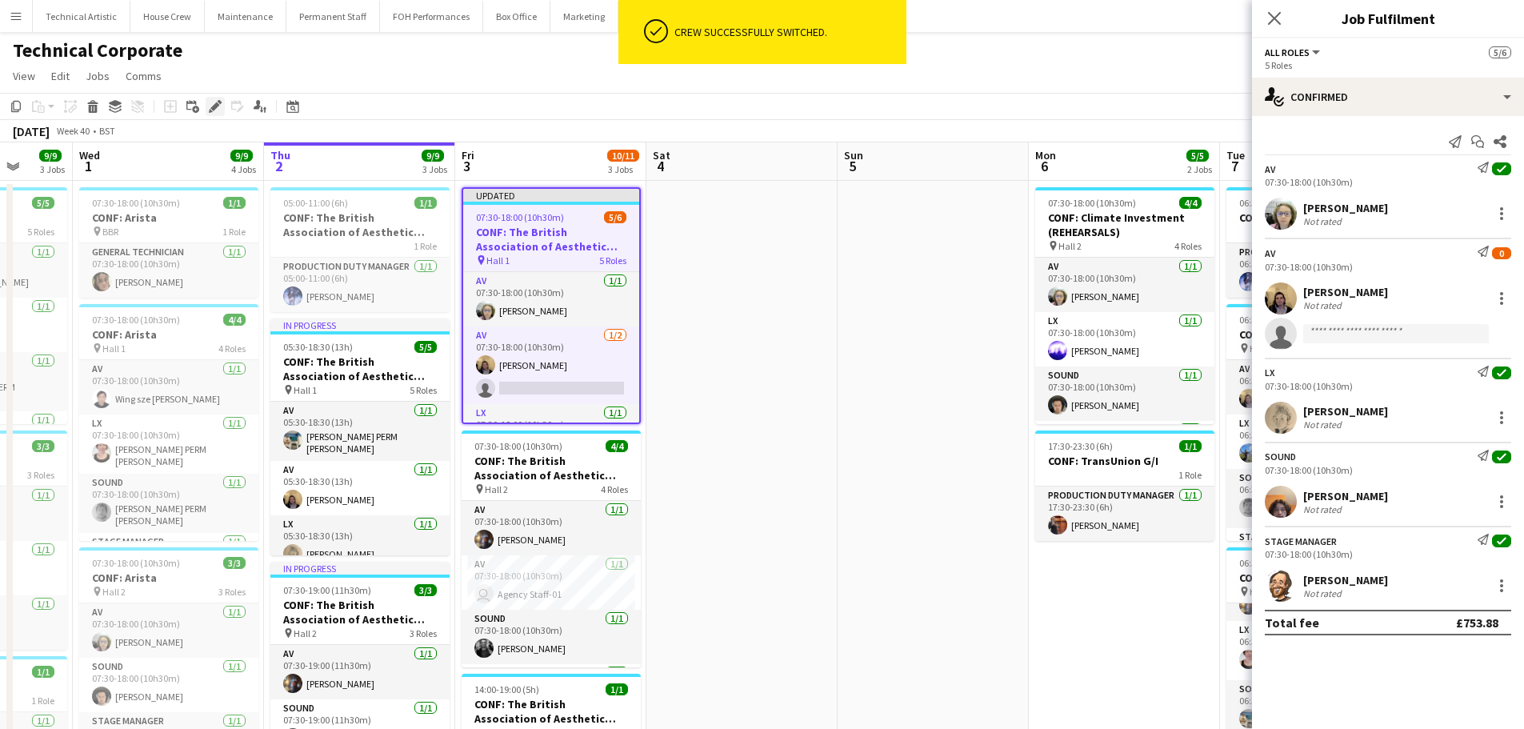
click at [218, 106] on icon at bounding box center [214, 106] width 9 height 9
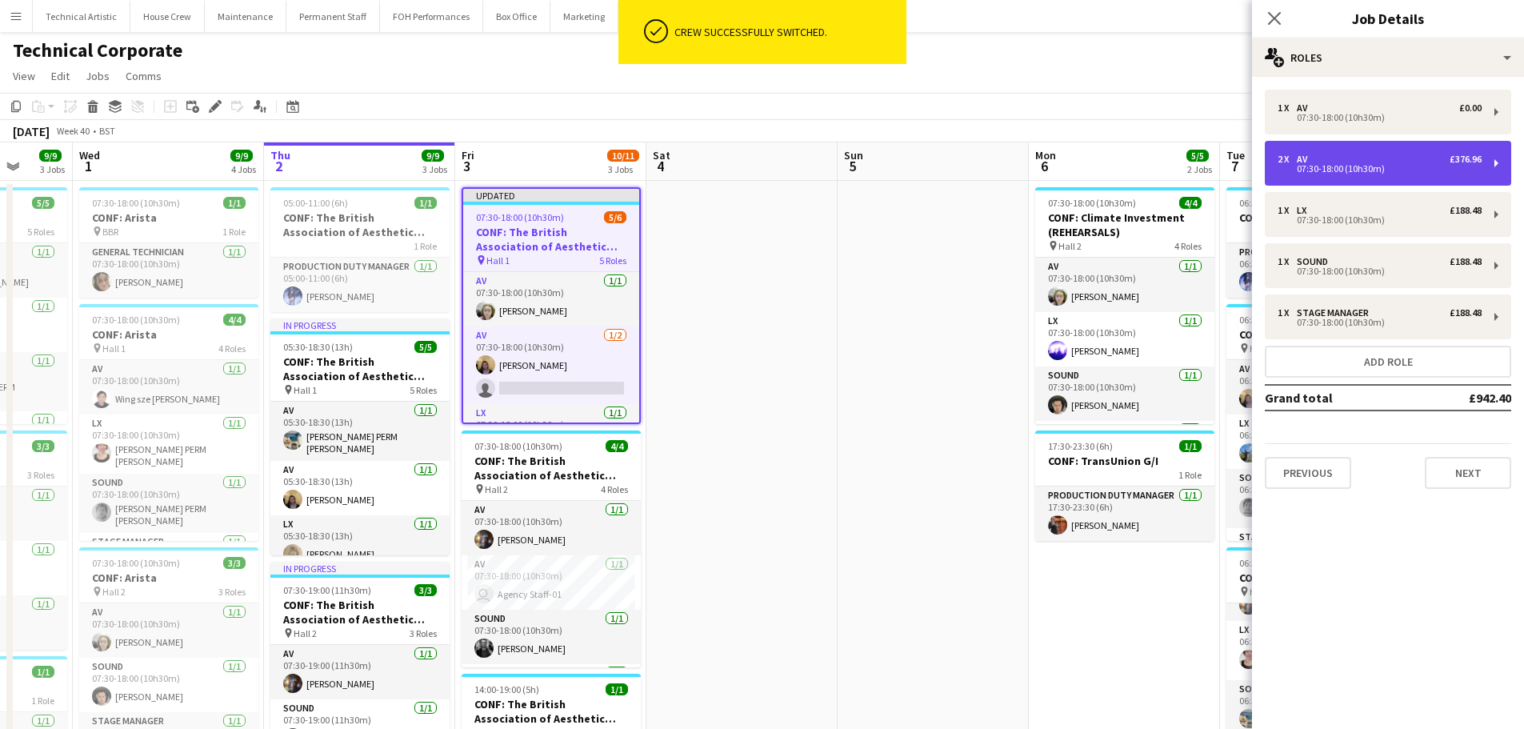
click at [1350, 169] on div "07:30-18:00 (10h30m)" at bounding box center [1380, 169] width 204 height 8
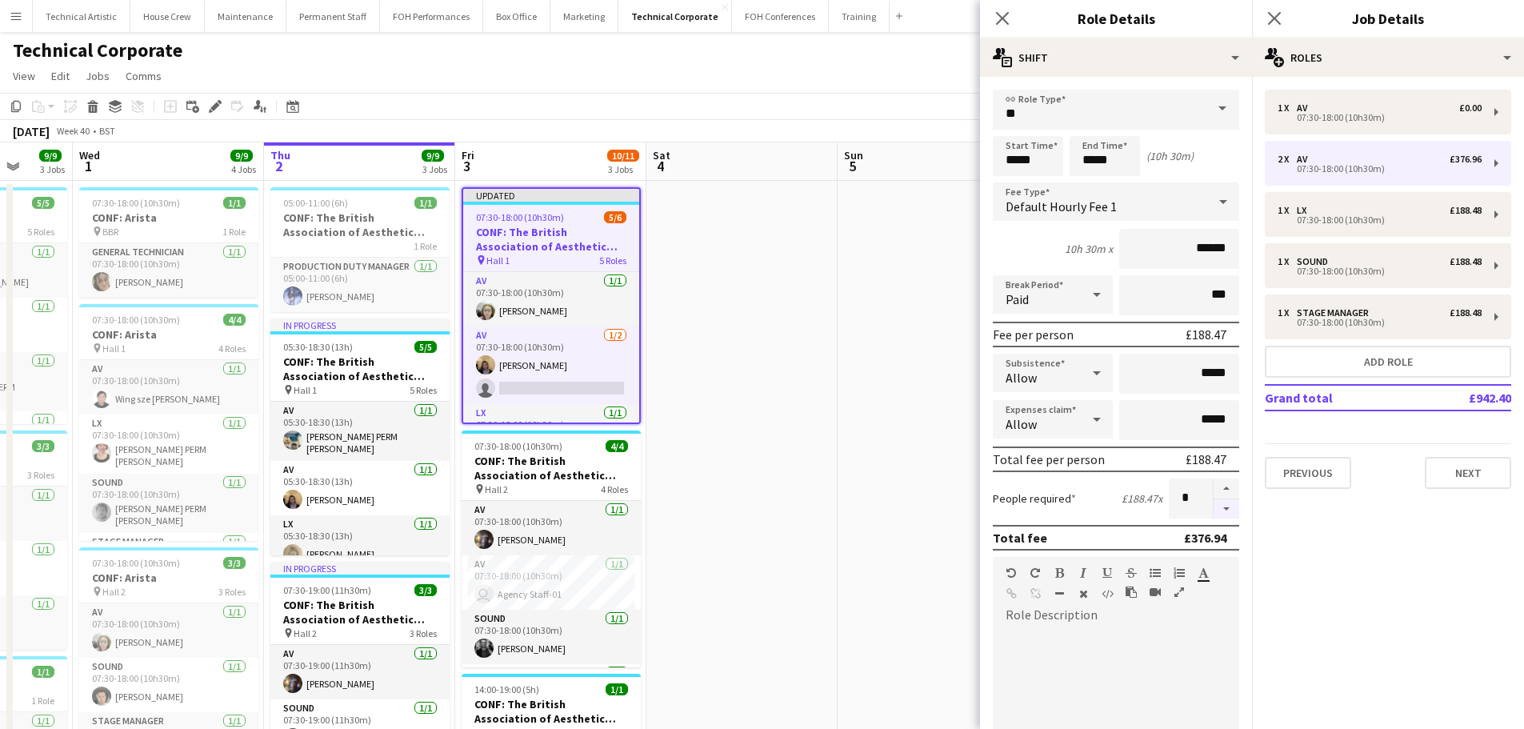
click at [1214, 512] on button "button" at bounding box center [1227, 509] width 26 height 20
type input "*"
click at [756, 82] on app-page-menu "View Day view expanded Day view collapsed Month view Date picker Jump to [DATE]…" at bounding box center [762, 77] width 1524 height 30
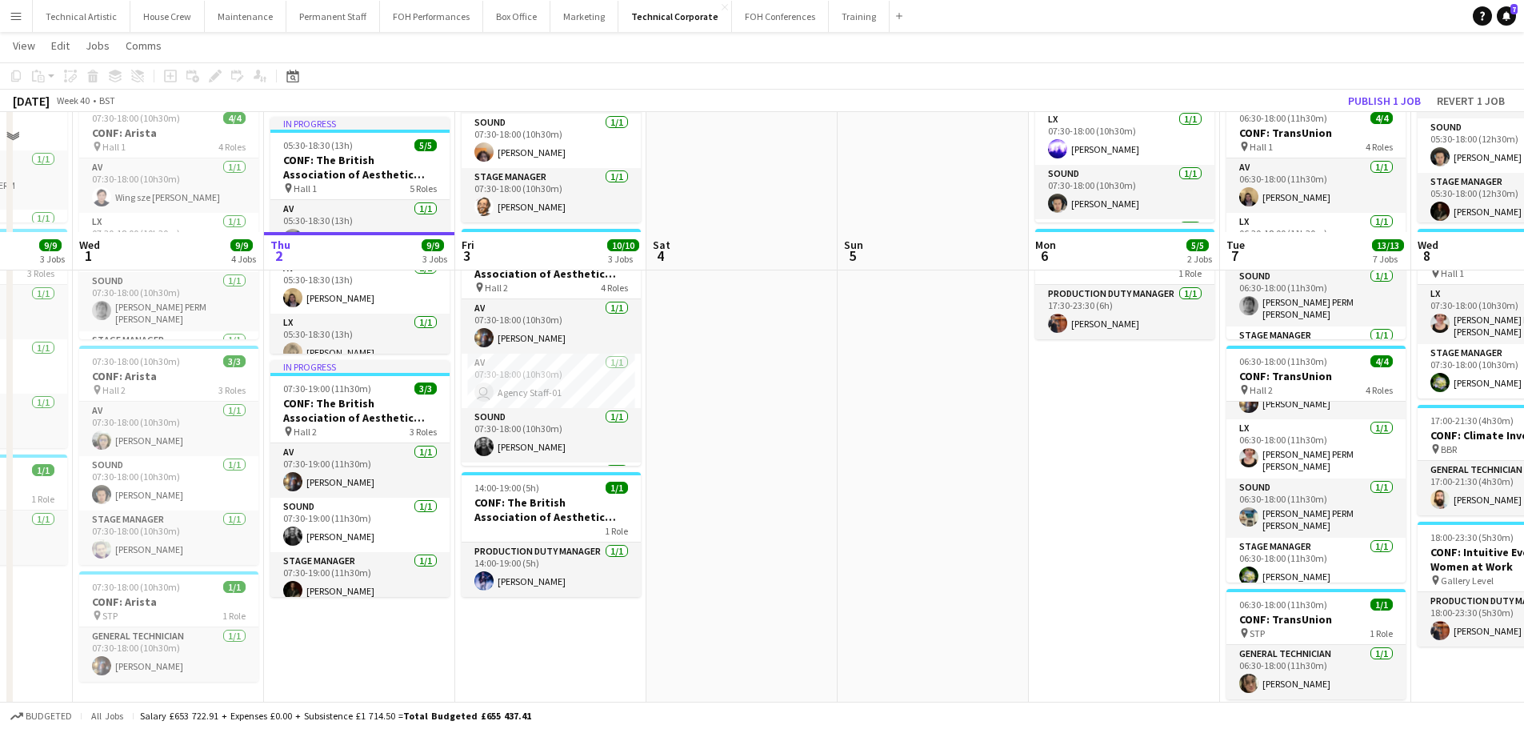
scroll to position [320, 0]
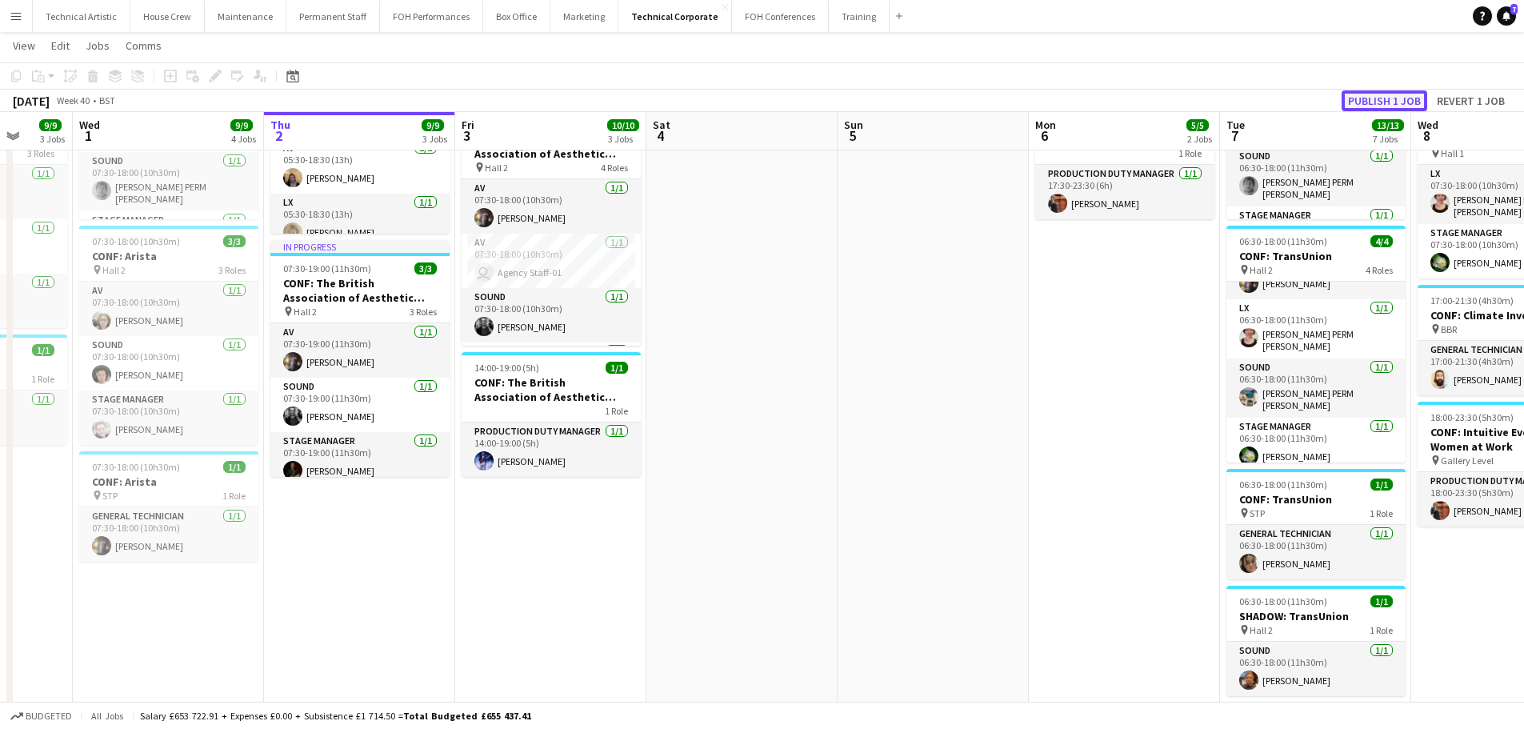
click at [1402, 97] on button "Publish 1 job" at bounding box center [1385, 100] width 86 height 21
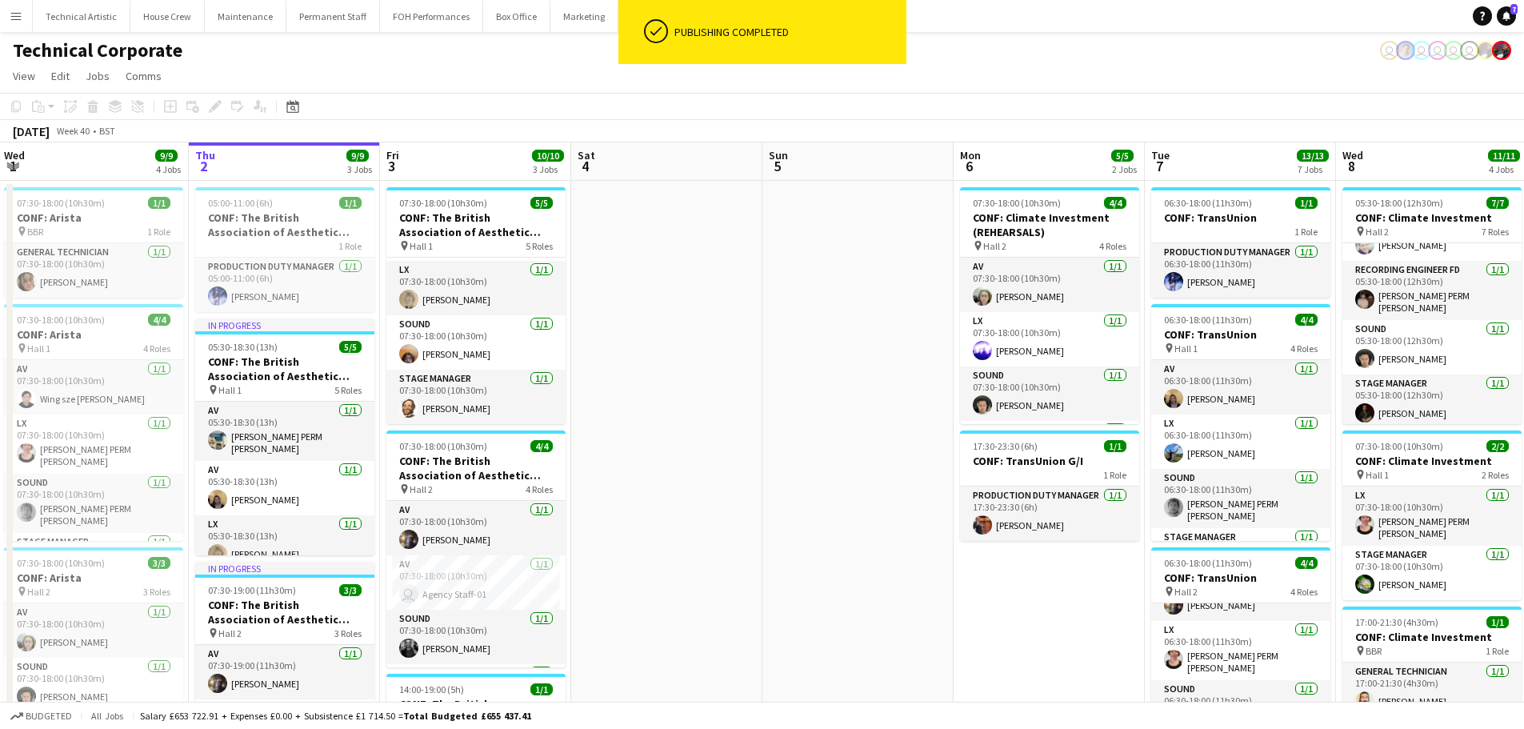
scroll to position [0, 638]
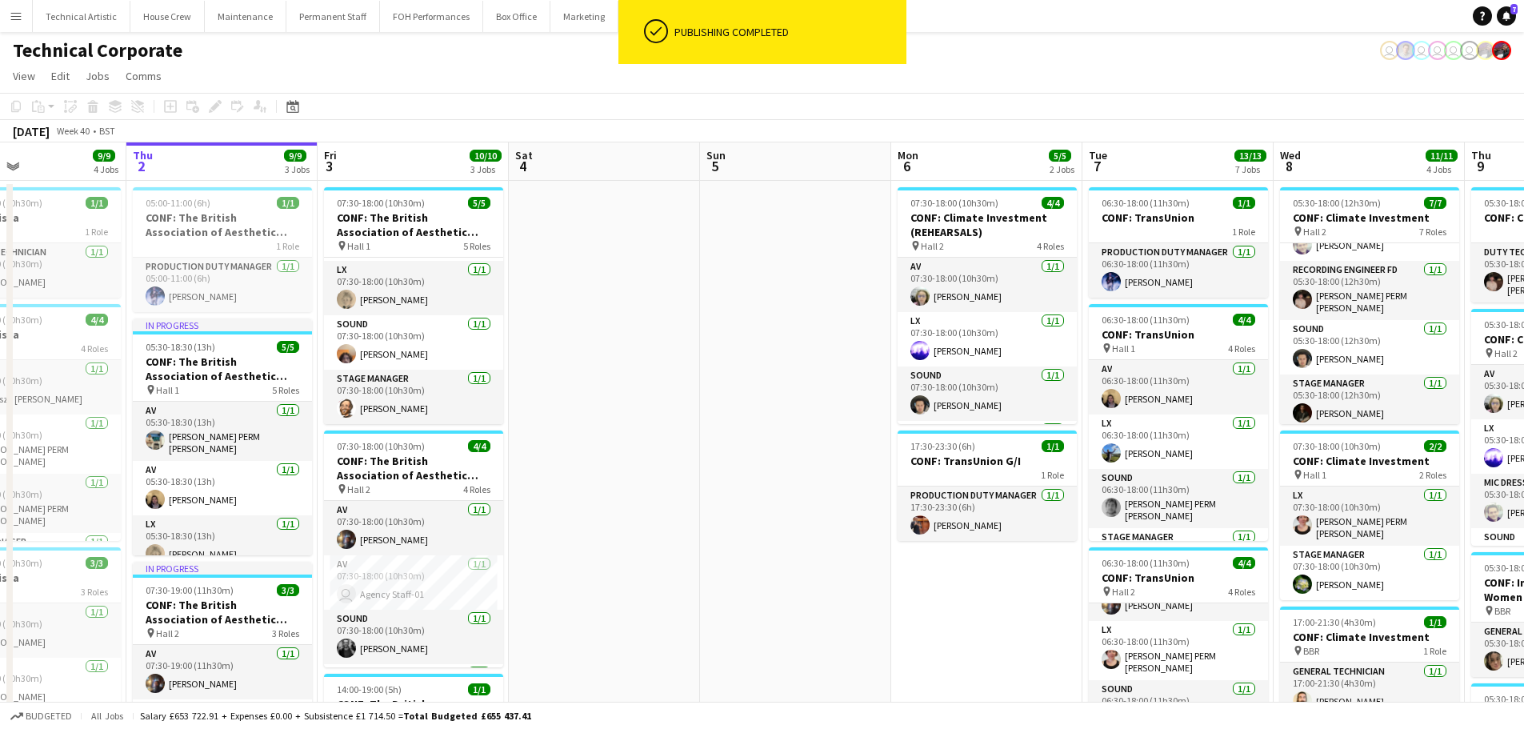
drag, startPoint x: 799, startPoint y: 413, endPoint x: 526, endPoint y: 413, distance: 273.6
click at [526, 413] on app-calendar-viewport "Sun 28 Mon 29 1/1 1 Job Tue 30 9/9 3 Jobs Wed 1 9/9 4 Jobs Thu 2 9/9 3 Jobs Fri…" at bounding box center [762, 723] width 1524 height 1162
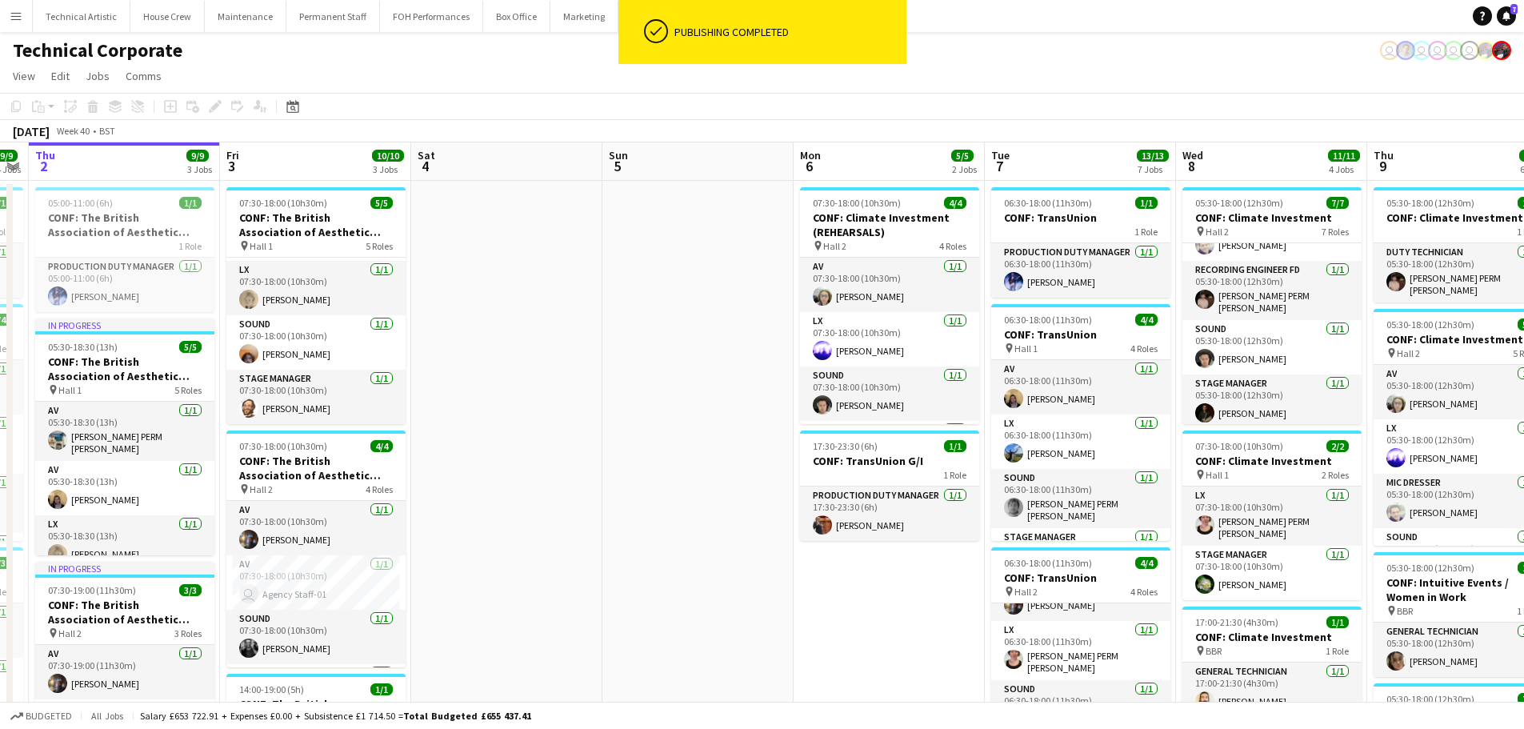
drag, startPoint x: 174, startPoint y: 411, endPoint x: 126, endPoint y: 408, distance: 48.1
click at [126, 408] on app-calendar-viewport "Mon 29 1/1 1 Job Tue 30 9/9 3 Jobs Wed 1 9/9 4 Jobs Thu 2 9/9 3 Jobs Fri 3 10/1…" at bounding box center [762, 723] width 1524 height 1162
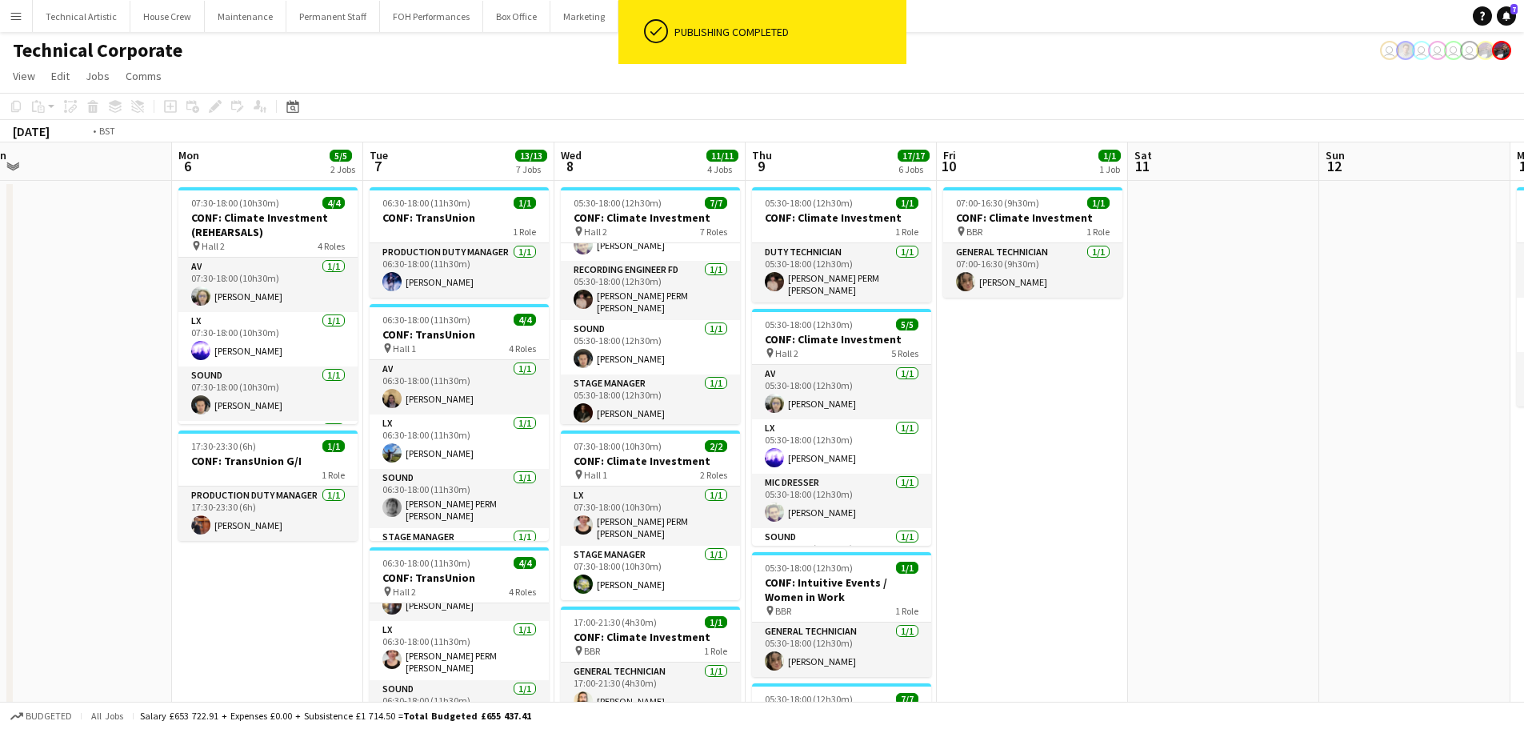
drag, startPoint x: 846, startPoint y: 384, endPoint x: 294, endPoint y: 347, distance: 553.2
click at [294, 347] on app-calendar-viewport "Thu 2 9/9 3 Jobs Fri 3 10/10 3 Jobs Sat 4 Sun 5 Mon 6 5/5 2 Jobs Tue 7 13/13 7 …" at bounding box center [762, 723] width 1524 height 1162
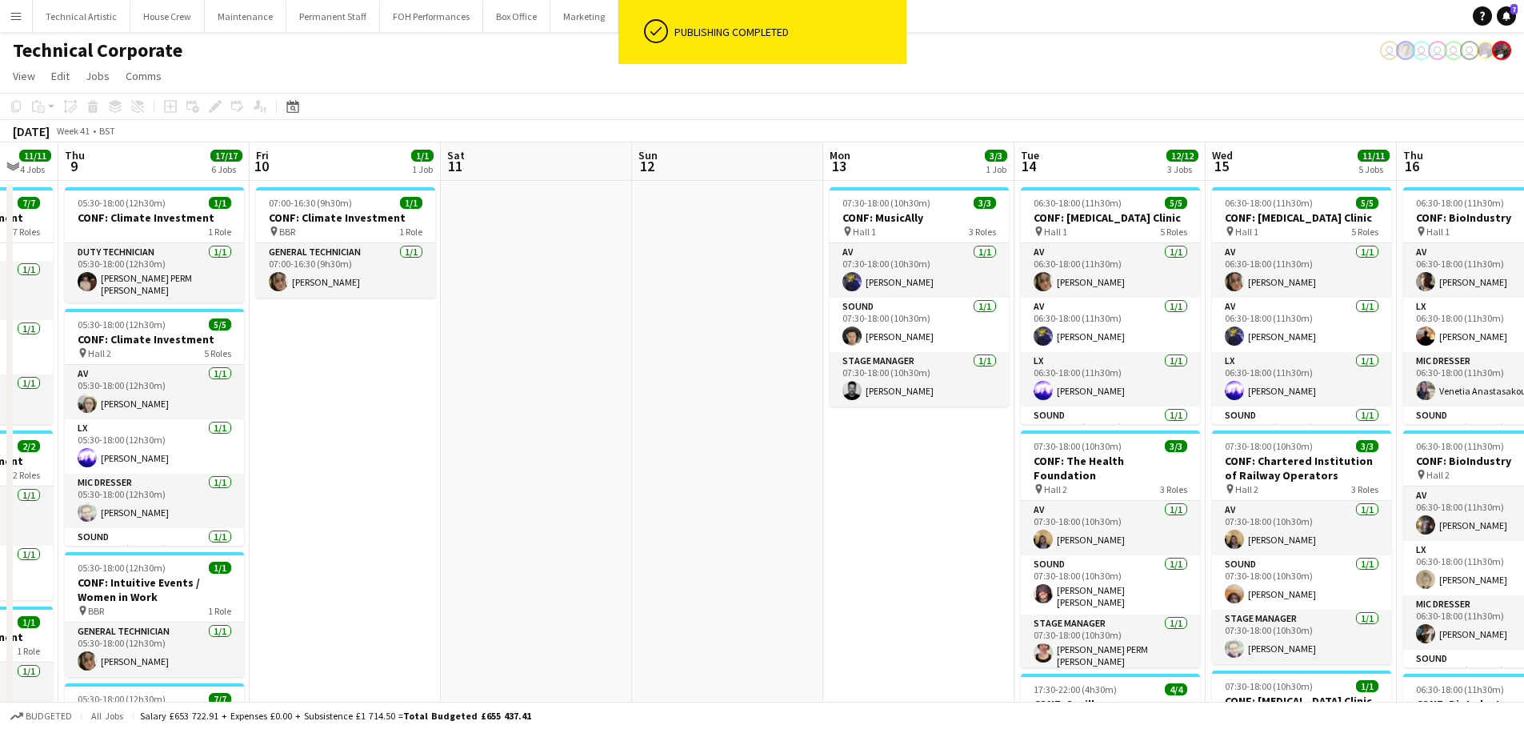
scroll to position [0, 0]
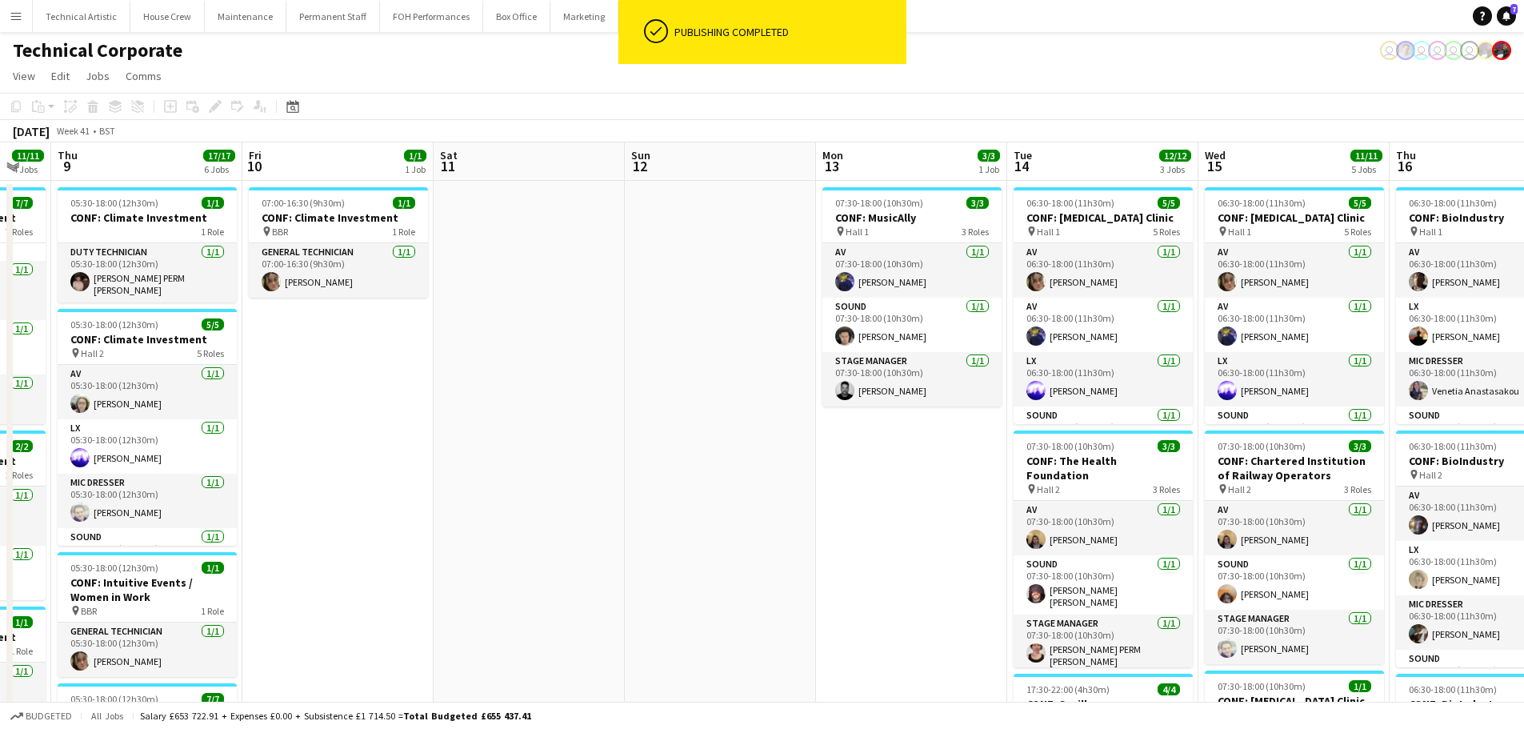
drag, startPoint x: 810, startPoint y: 380, endPoint x: 421, endPoint y: 382, distance: 389.6
click at [421, 382] on app-calendar-viewport "Mon 6 5/5 2 Jobs Tue 7 13/13 7 Jobs Wed 8 11/11 4 Jobs Thu 9 17/17 6 Jobs Fri 1…" at bounding box center [762, 723] width 1524 height 1162
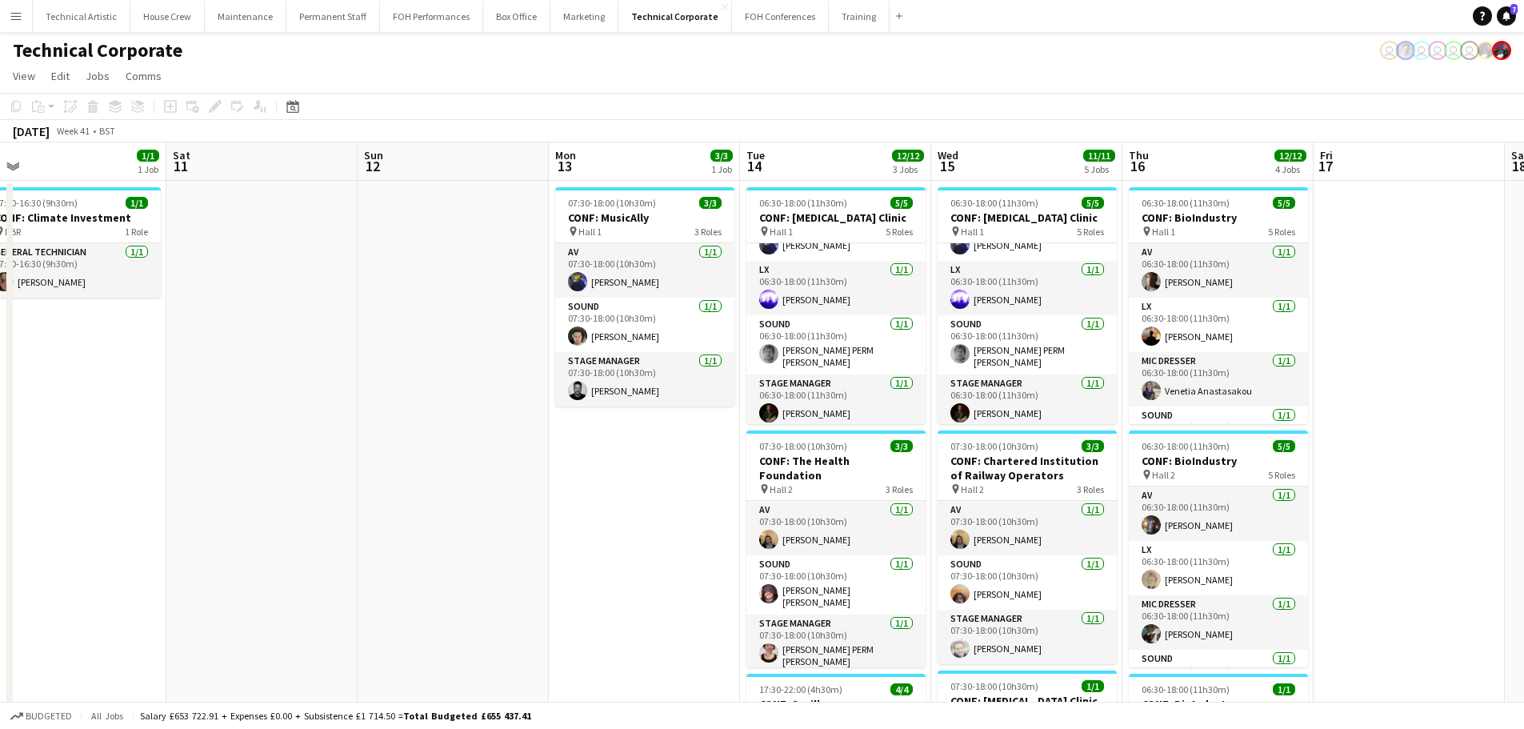
drag, startPoint x: 456, startPoint y: 427, endPoint x: 558, endPoint y: 414, distance: 103.2
click at [558, 414] on app-calendar-viewport "Wed 8 11/11 4 Jobs Thu 9 17/17 6 Jobs Fri 10 1/1 1 Job Sat 11 Sun 12 Mon 13 3/3…" at bounding box center [762, 723] width 1524 height 1162
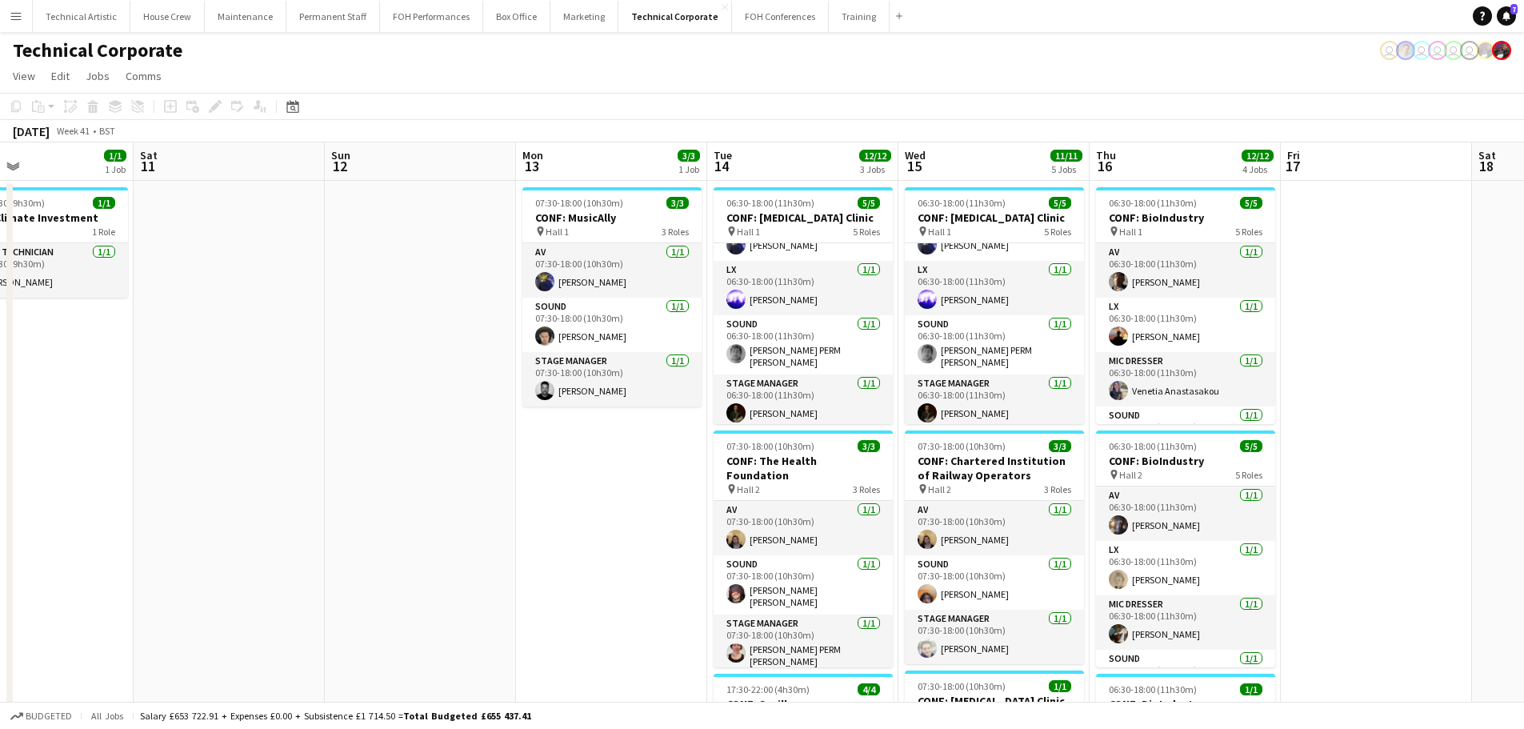
drag, startPoint x: 491, startPoint y: 365, endPoint x: 1178, endPoint y: 377, distance: 687.3
click at [1205, 379] on app-calendar-viewport "Wed 8 11/11 4 Jobs Thu 9 17/17 6 Jobs Fri 10 1/1 1 Job Sat 11 Sun 12 Mon 13 3/3…" at bounding box center [762, 723] width 1524 height 1162
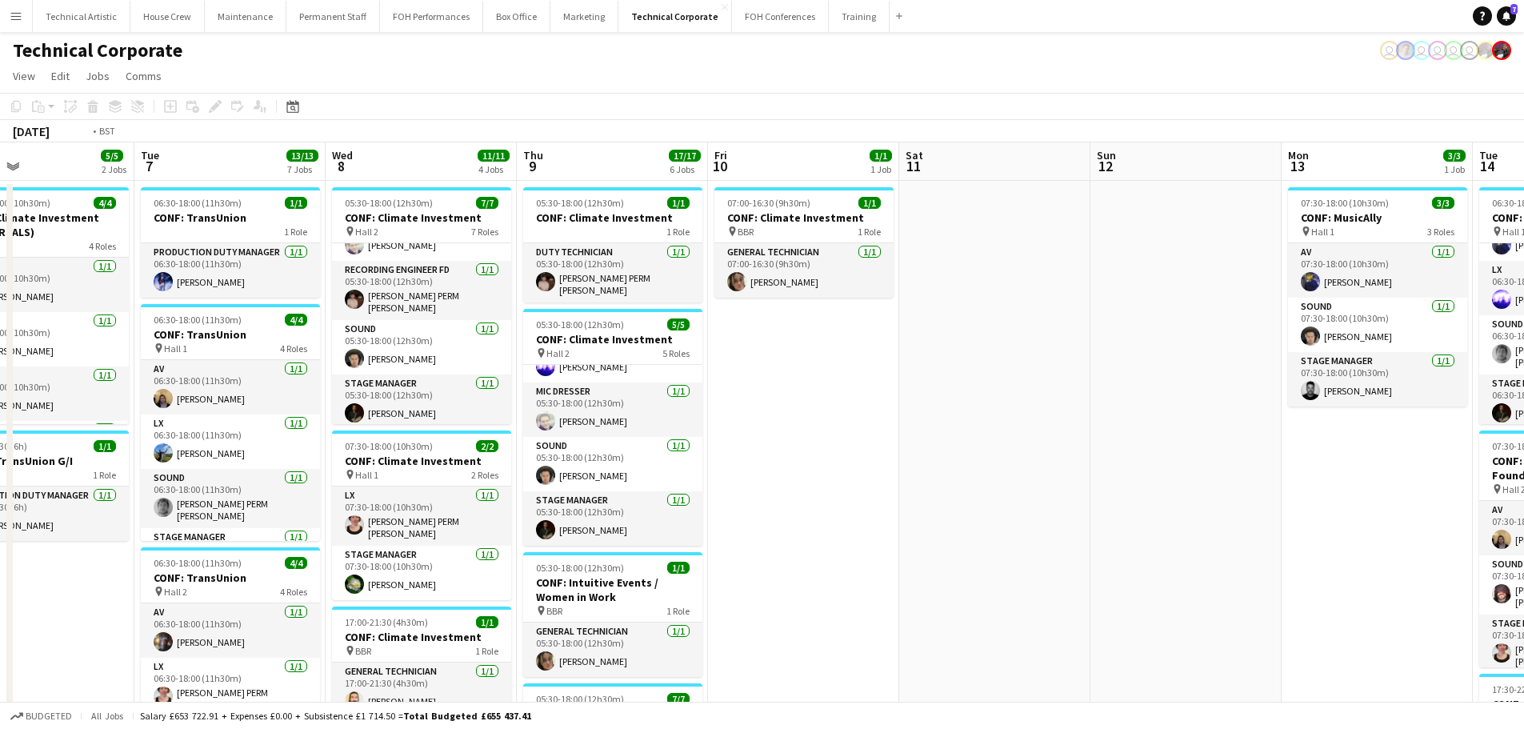
click at [974, 475] on app-calendar-viewport "Sat 4 Sun 5 Mon 6 5/5 2 Jobs Tue 7 13/13 7 Jobs Wed 8 11/11 4 Jobs Thu 9 17/17 …" at bounding box center [762, 723] width 1524 height 1162
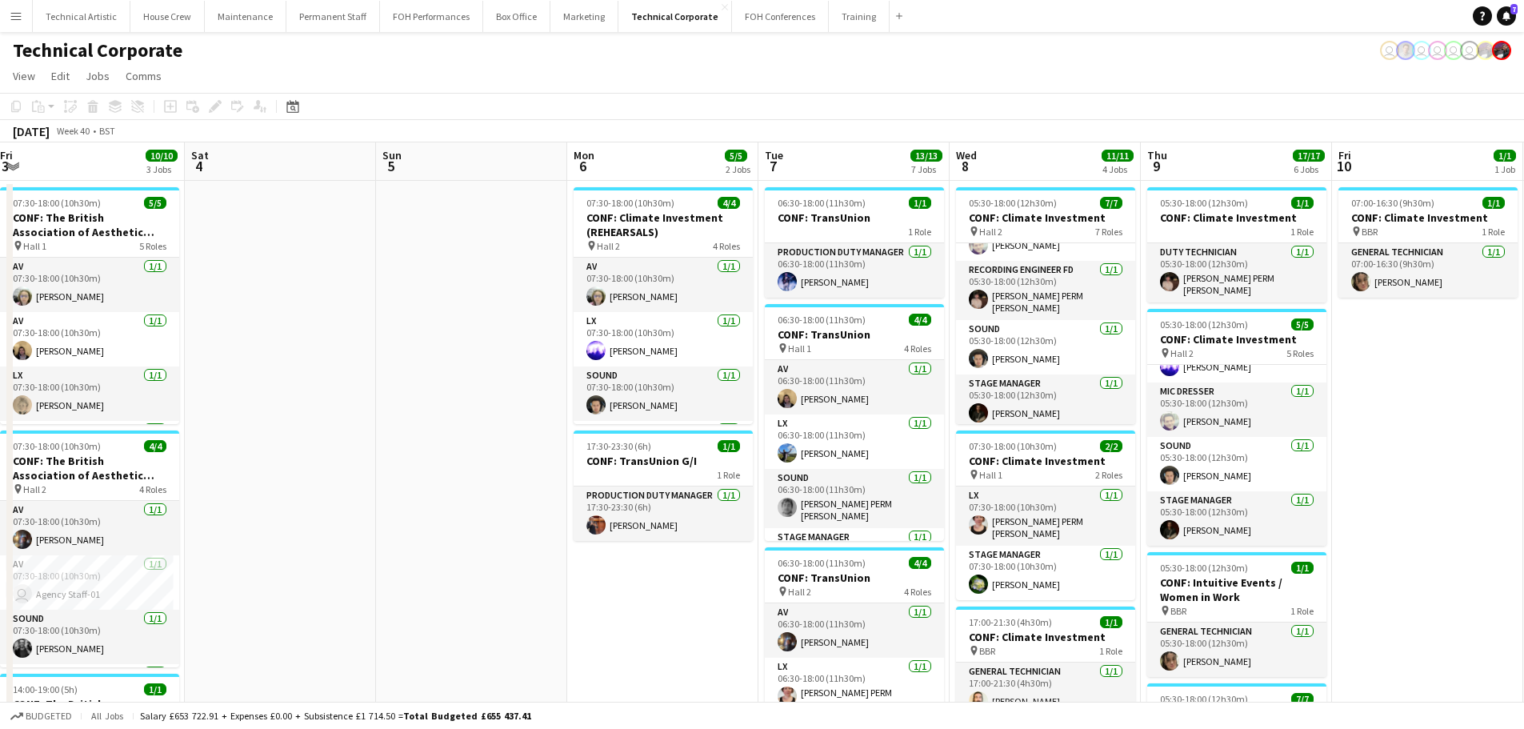
drag, startPoint x: 604, startPoint y: 394, endPoint x: 1027, endPoint y: 386, distance: 423.3
click at [1027, 386] on app-calendar-viewport "Wed 1 9/9 4 Jobs Thu 2 9/9 3 Jobs Fri 3 10/10 3 Jobs Sat 4 Sun 5 Mon 6 5/5 2 Jo…" at bounding box center [762, 723] width 1524 height 1162
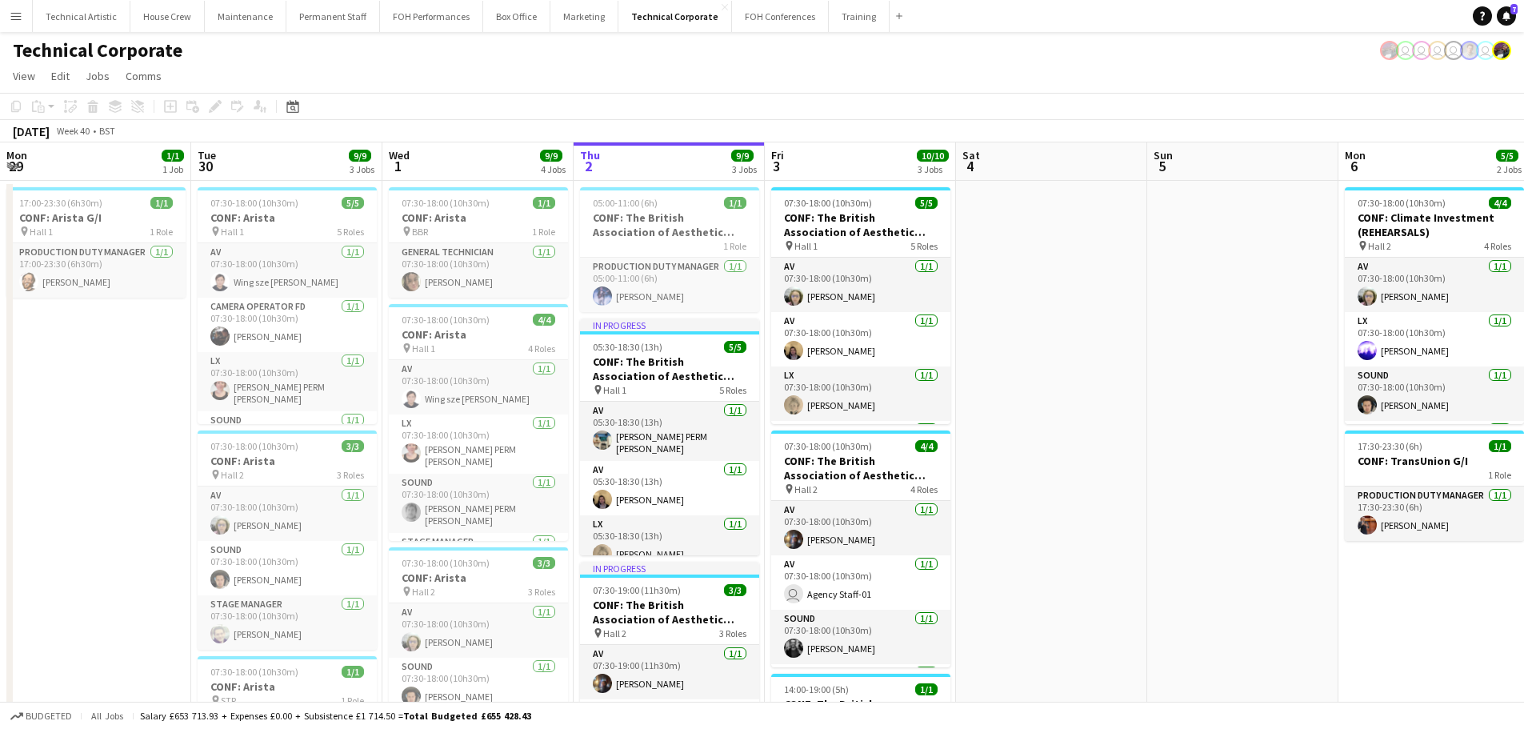
scroll to position [51, 0]
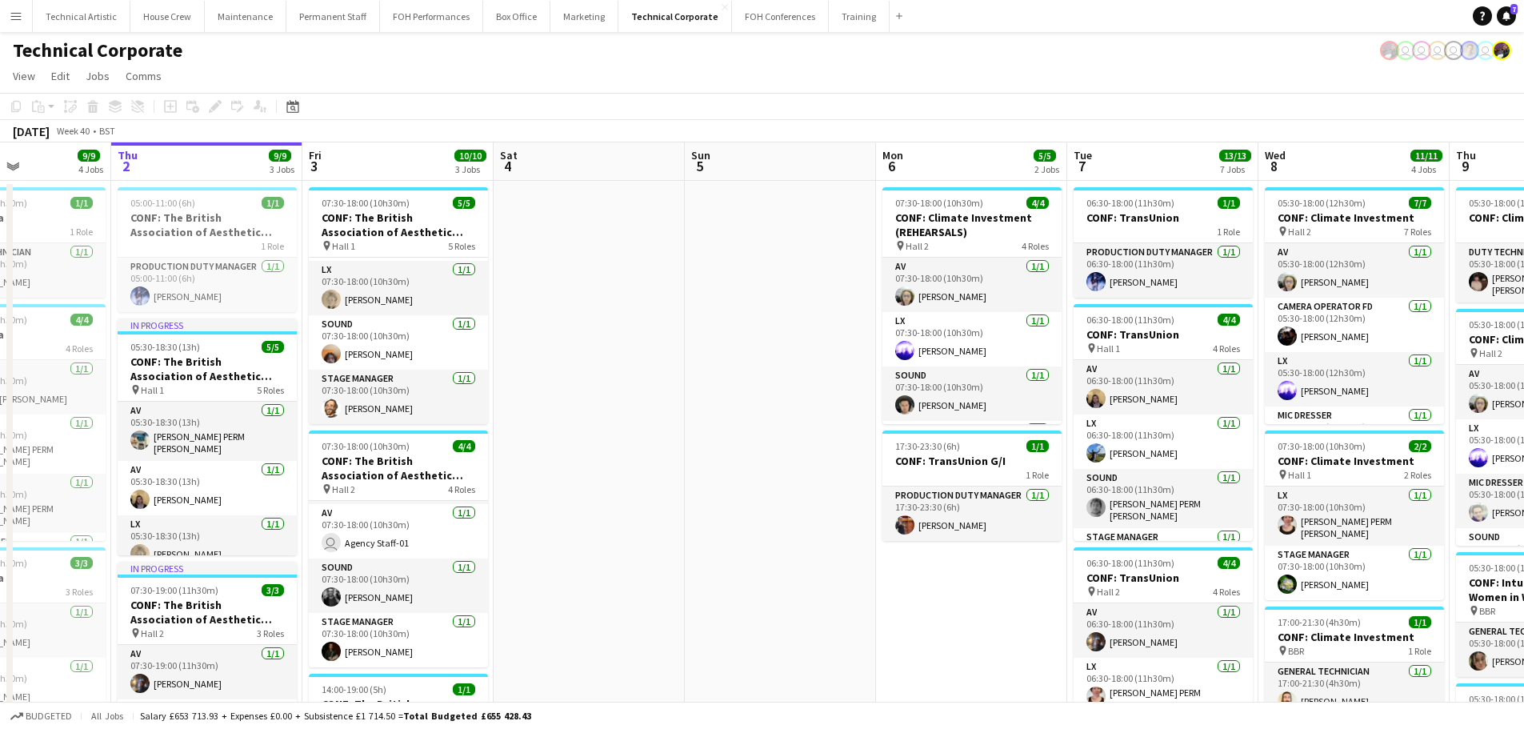
drag, startPoint x: 837, startPoint y: 477, endPoint x: 351, endPoint y: 310, distance: 513.3
click at [351, 310] on app-calendar-viewport "Mon 29 1/1 1 Job Tue 30 9/9 3 Jobs Wed 1 9/9 4 Jobs Thu 2 9/9 3 Jobs Fri 3 10/1…" at bounding box center [762, 723] width 1524 height 1162
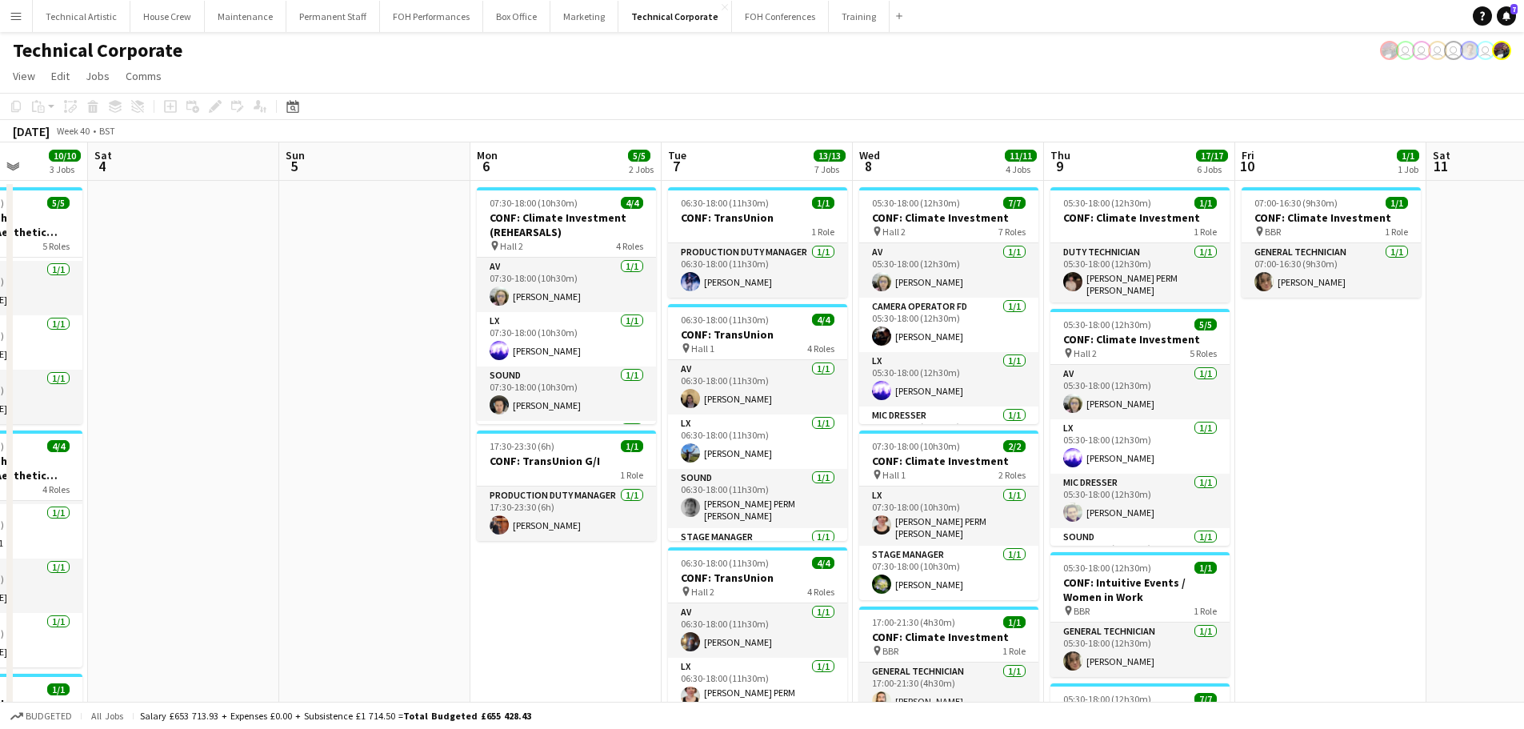
scroll to position [0, 602]
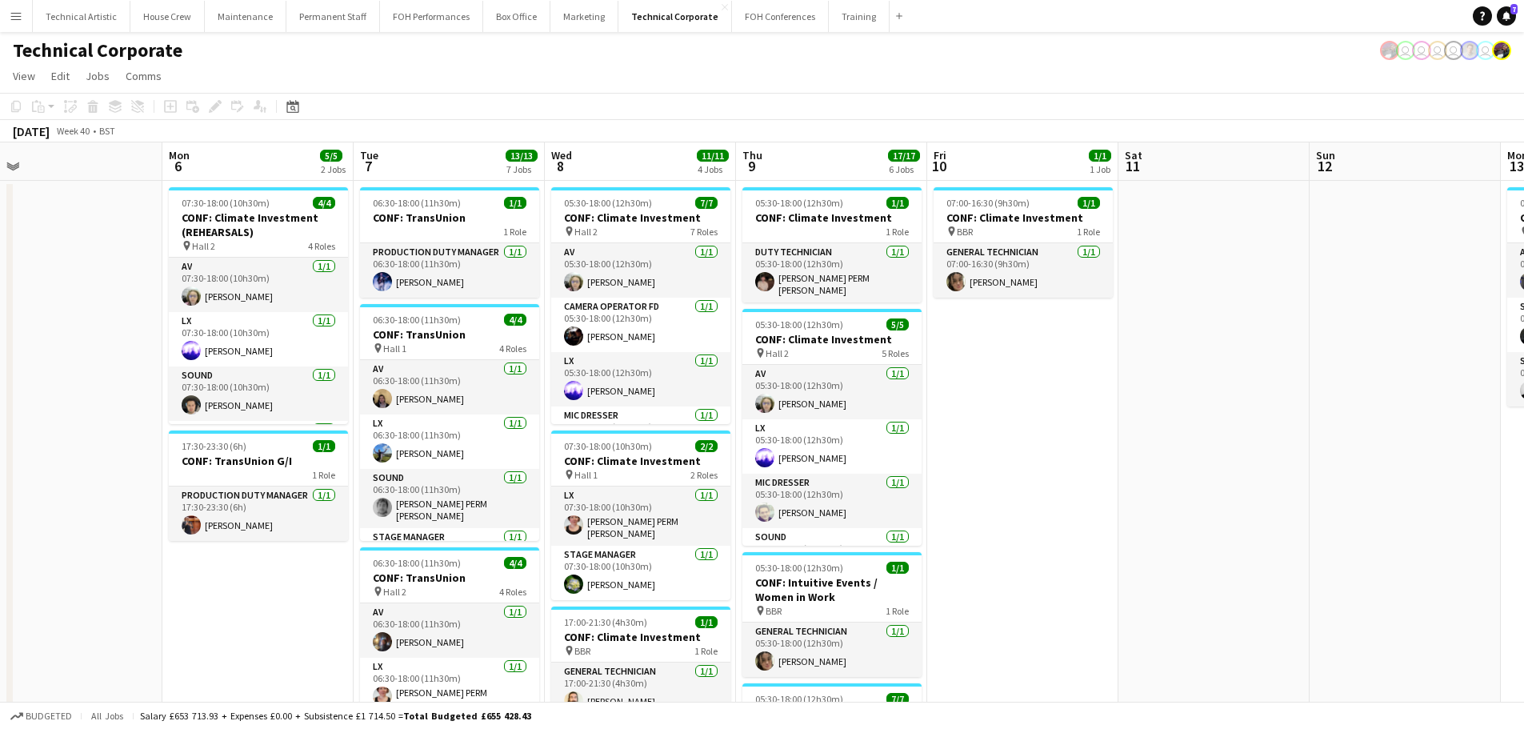
drag, startPoint x: 510, startPoint y: 335, endPoint x: 466, endPoint y: 327, distance: 44.7
click at [466, 327] on app-calendar-viewport "Thu 2 9/9 3 Jobs Fri 3 10/10 3 Jobs Sat 4 Sun 5 Mon 6 5/5 2 Jobs Tue 7 13/13 7 …" at bounding box center [762, 723] width 1524 height 1162
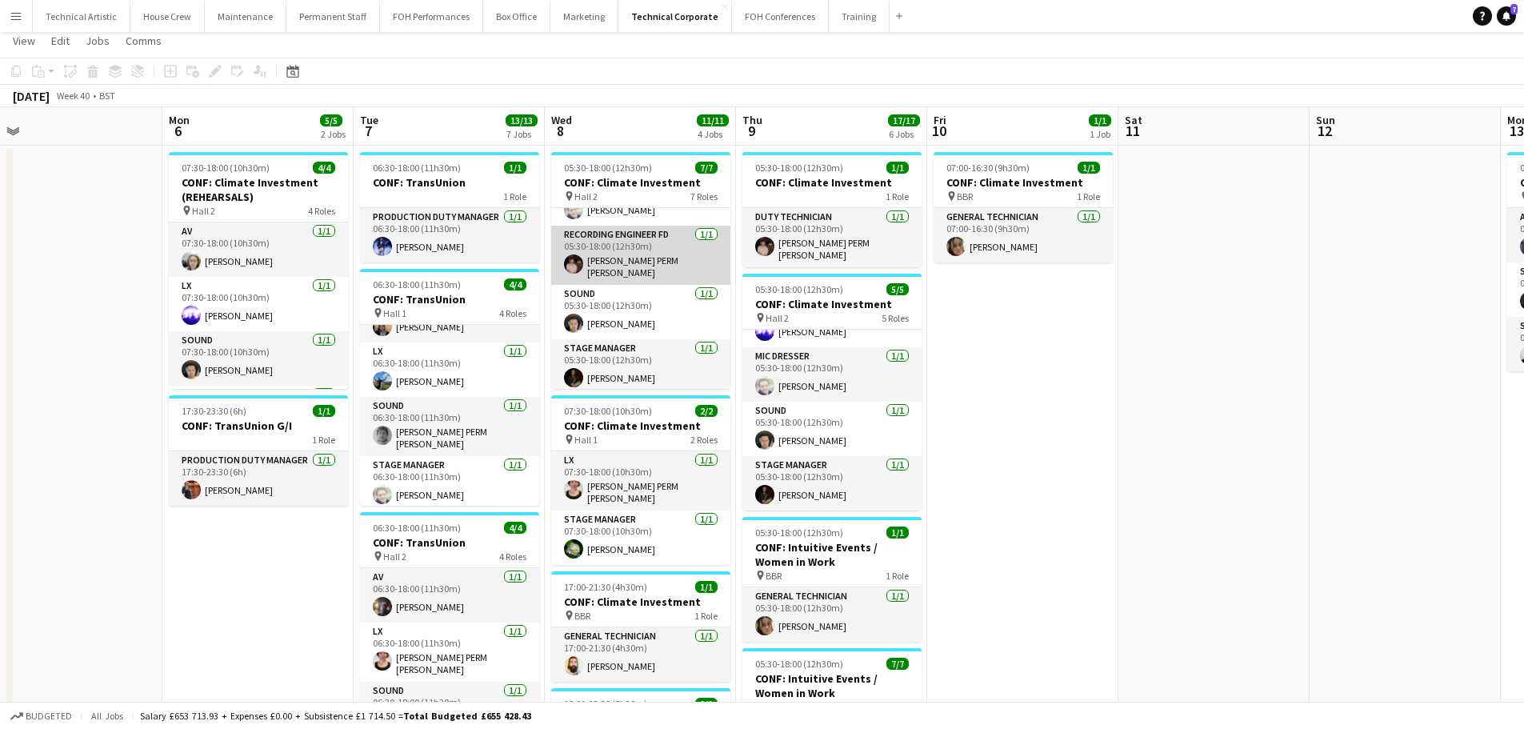
scroll to position [0, 0]
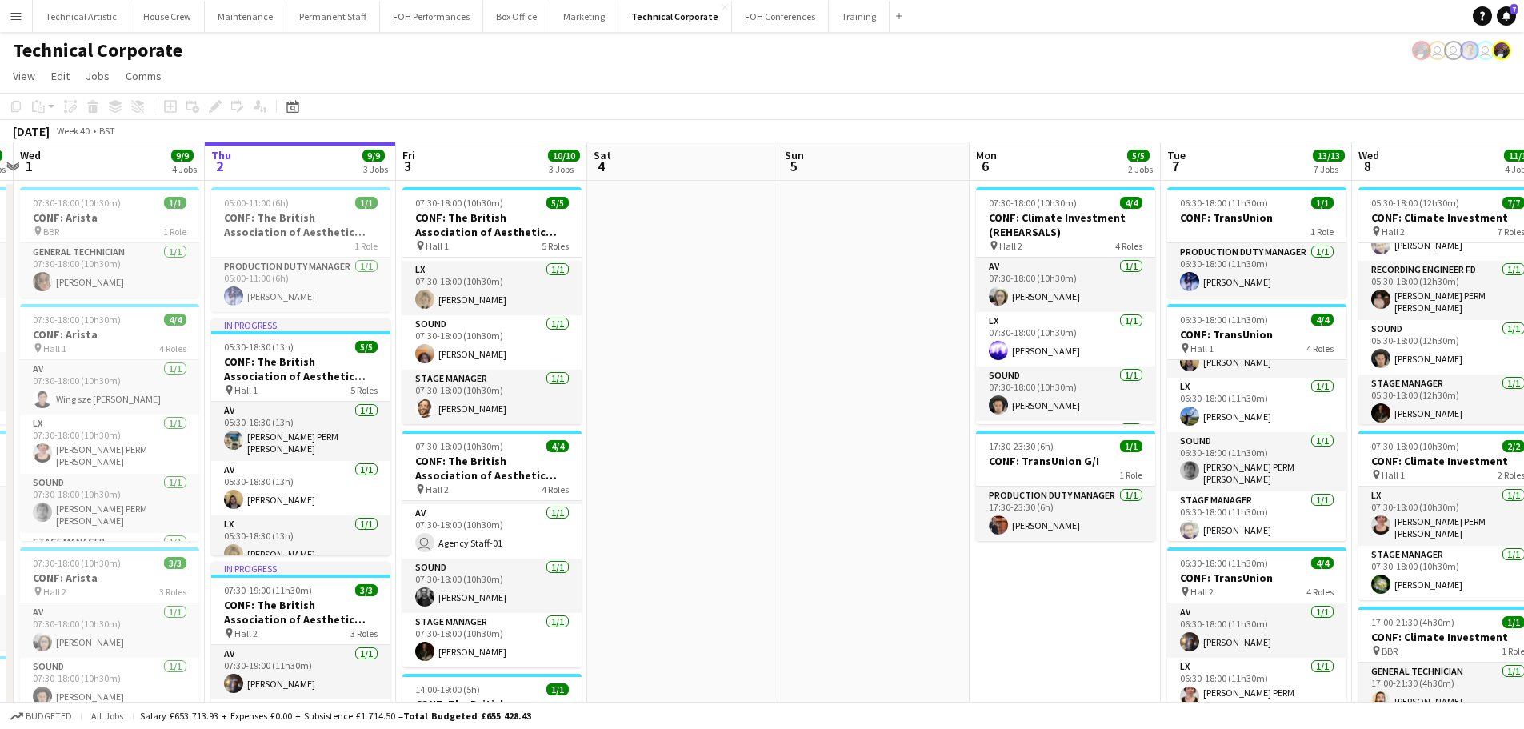
drag, startPoint x: 449, startPoint y: 263, endPoint x: 1053, endPoint y: 202, distance: 607.1
click at [1053, 202] on app-calendar-viewport "Mon 29 1/1 1 Job Tue 30 9/9 3 Jobs Wed 1 9/9 4 Jobs Thu 2 9/9 3 Jobs Fri 3 10/1…" at bounding box center [762, 723] width 1524 height 1162
drag, startPoint x: 538, startPoint y: 266, endPoint x: 1061, endPoint y: 192, distance: 528.4
click at [1061, 192] on app-calendar-viewport "Mon 29 1/1 1 Job Tue 30 9/9 3 Jobs Wed 1 9/9 4 Jobs Thu 2 9/9 3 Jobs Fri 3 10/1…" at bounding box center [762, 723] width 1524 height 1162
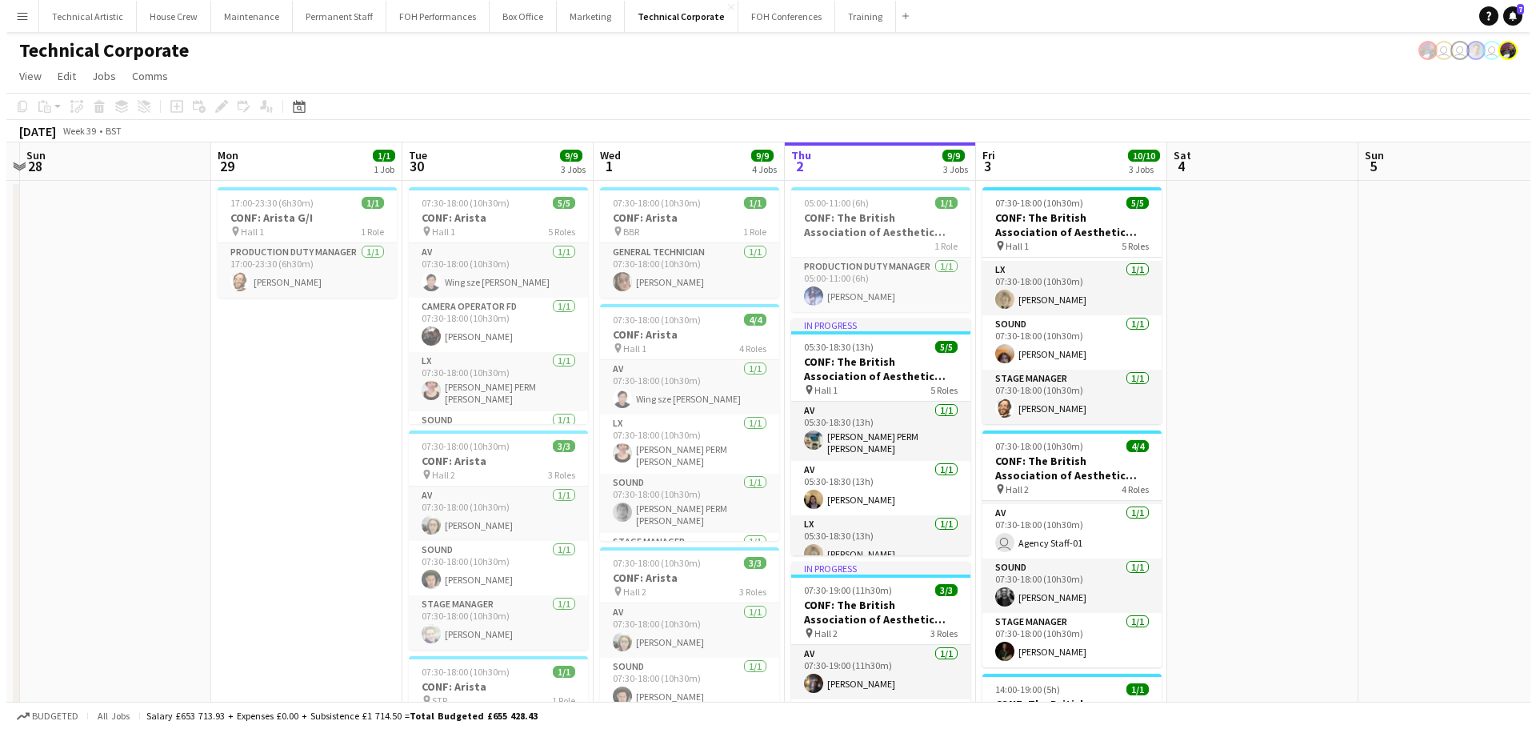
scroll to position [0, 419]
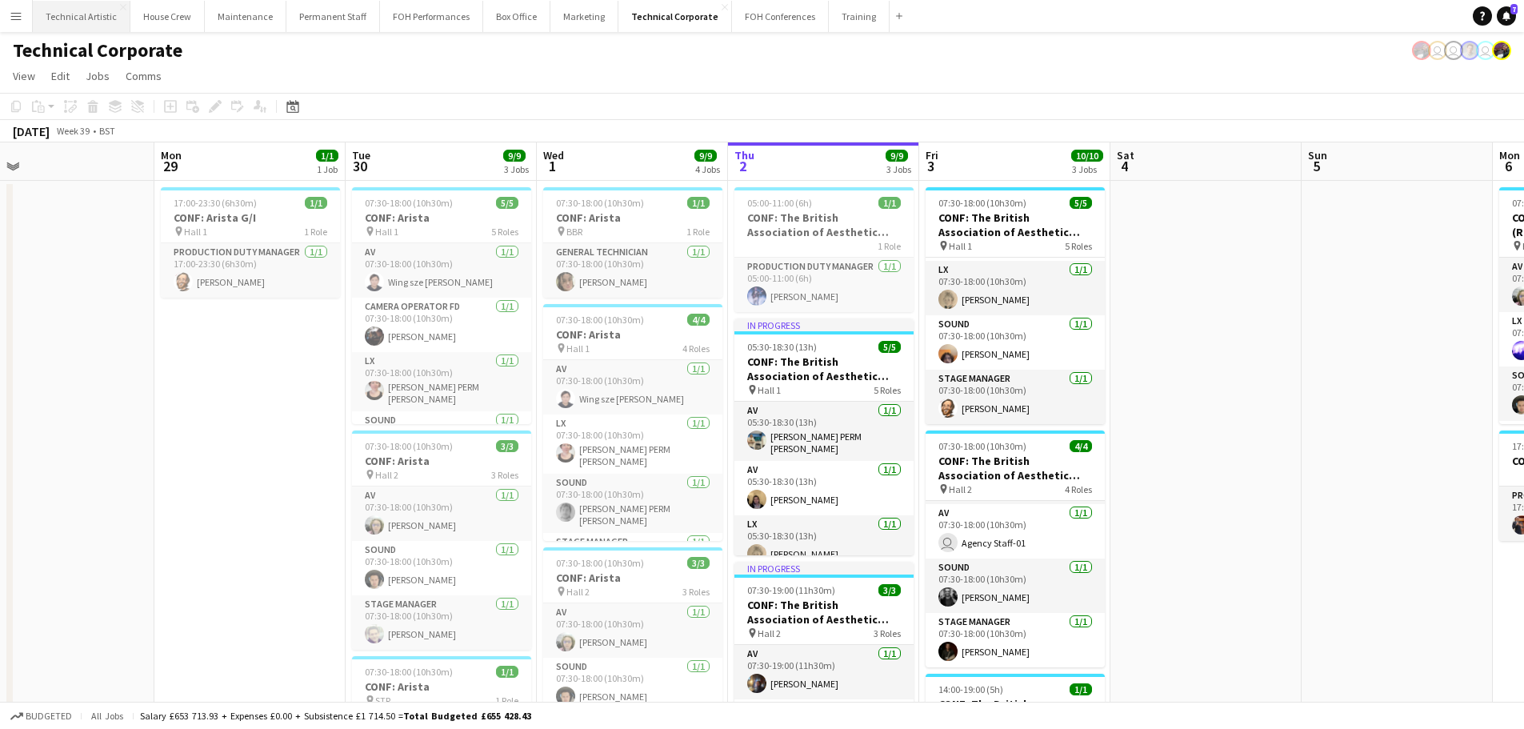
click at [77, 30] on button "Technical Artistic Close" at bounding box center [82, 16] width 98 height 31
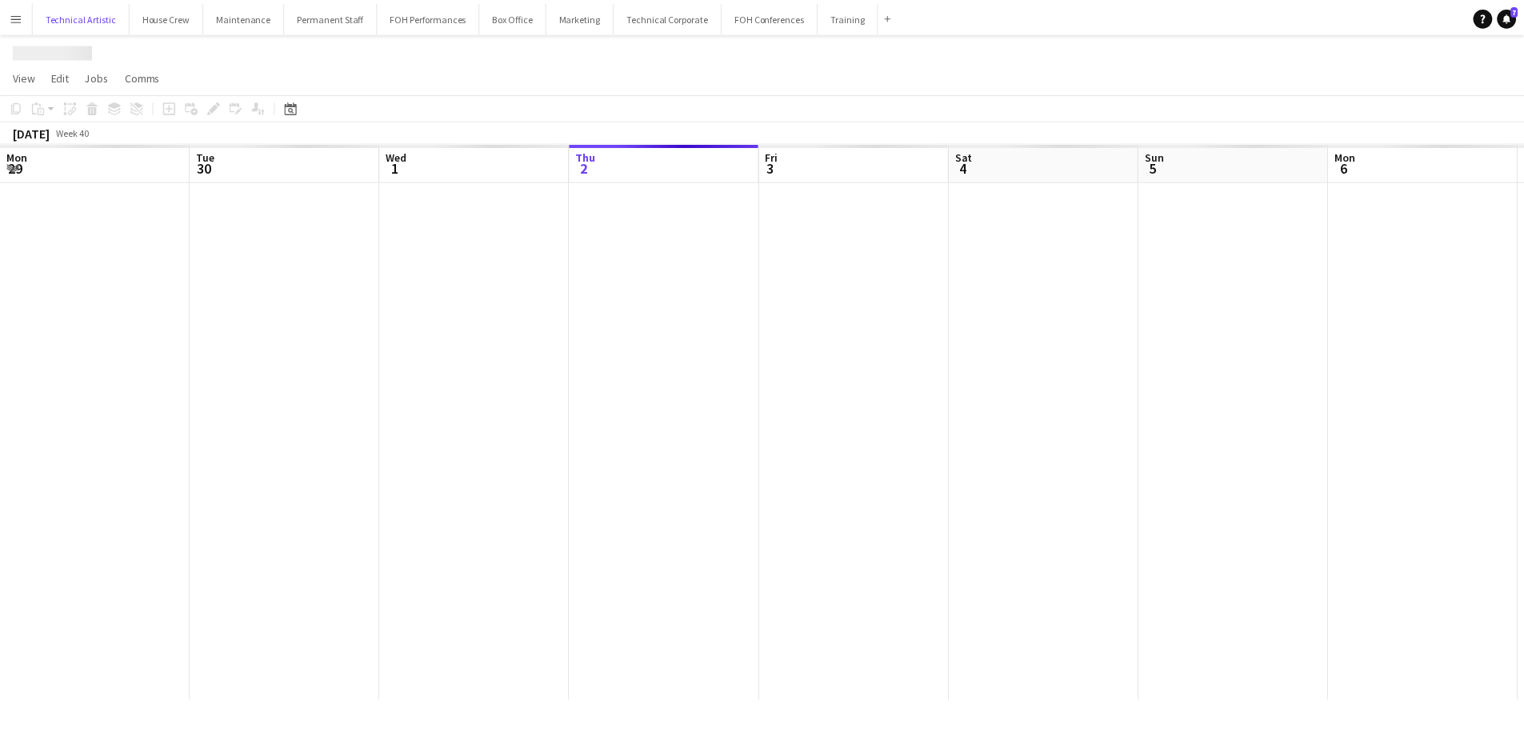
scroll to position [0, 382]
